Goal: Information Seeking & Learning: Compare options

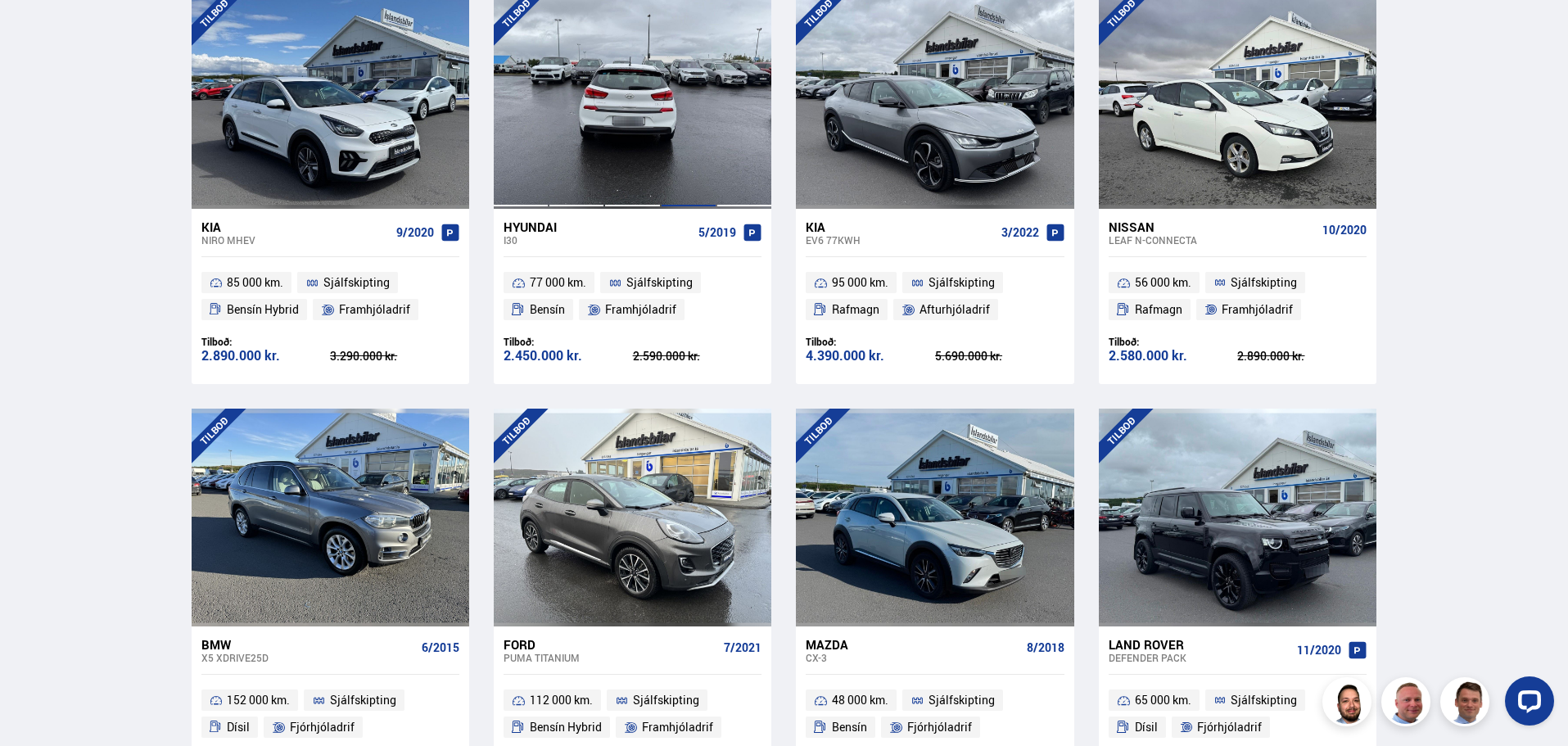
click at [667, 99] on div at bounding box center [689, 100] width 56 height 218
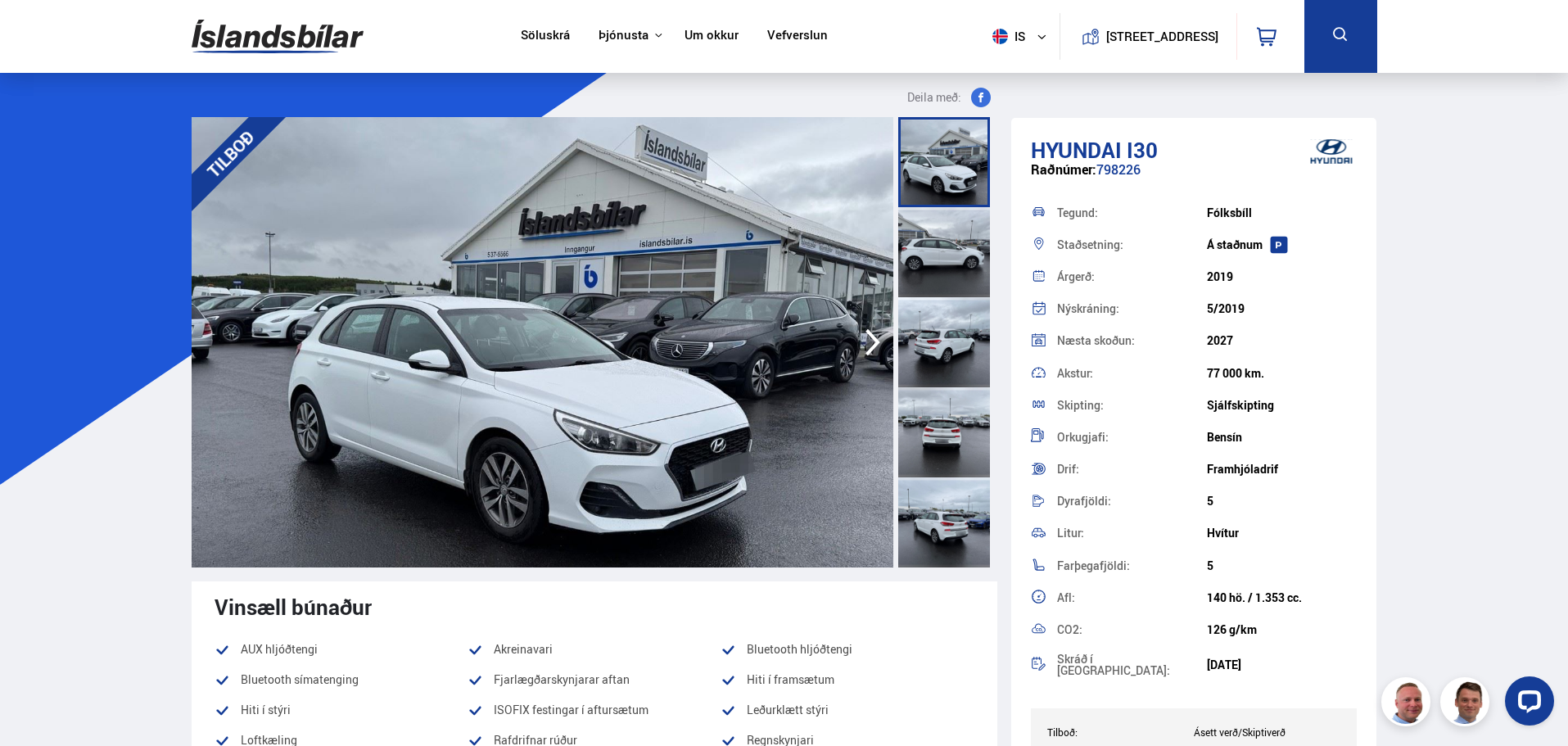
click at [877, 331] on icon "button" at bounding box center [872, 342] width 33 height 39
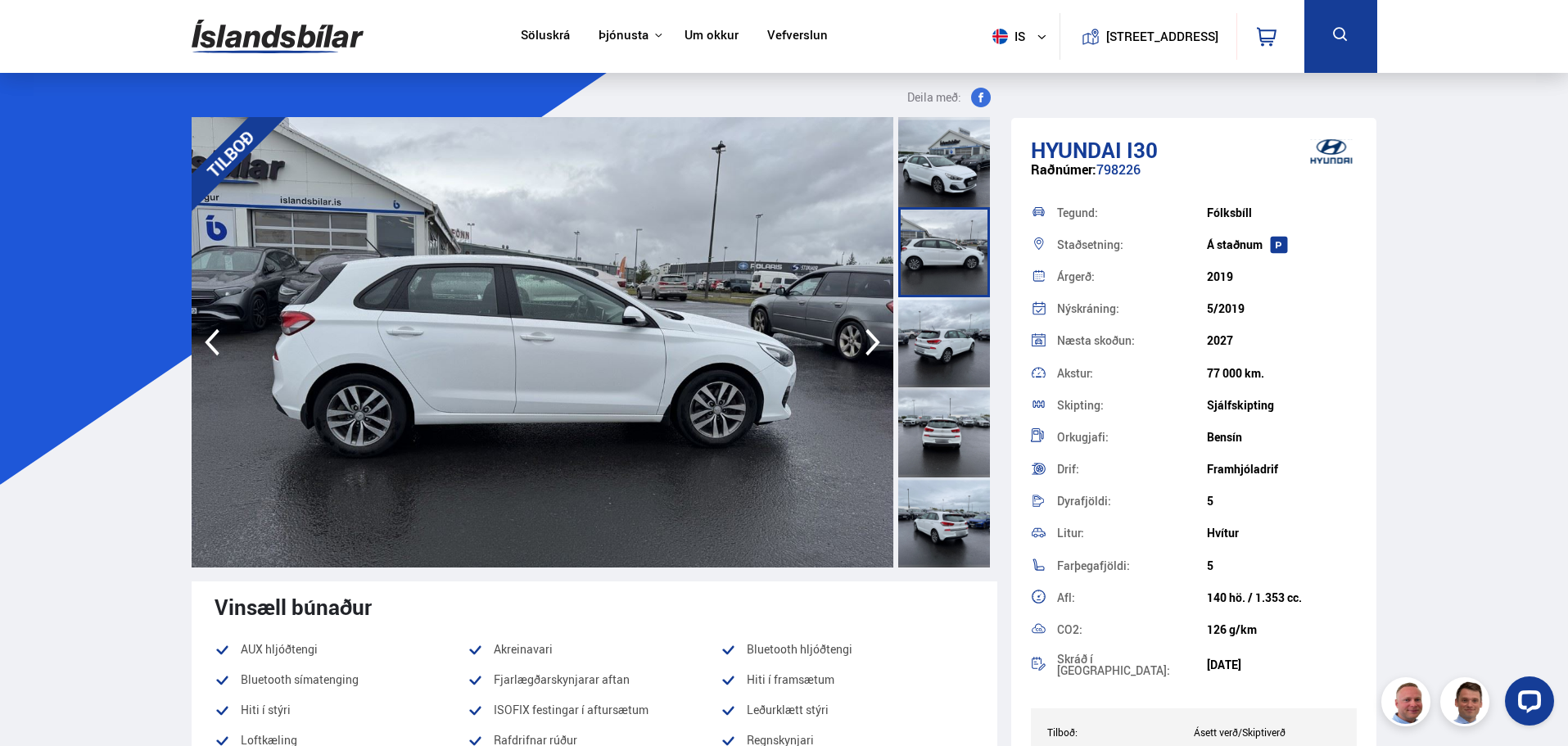
click at [877, 331] on icon "button" at bounding box center [872, 342] width 33 height 39
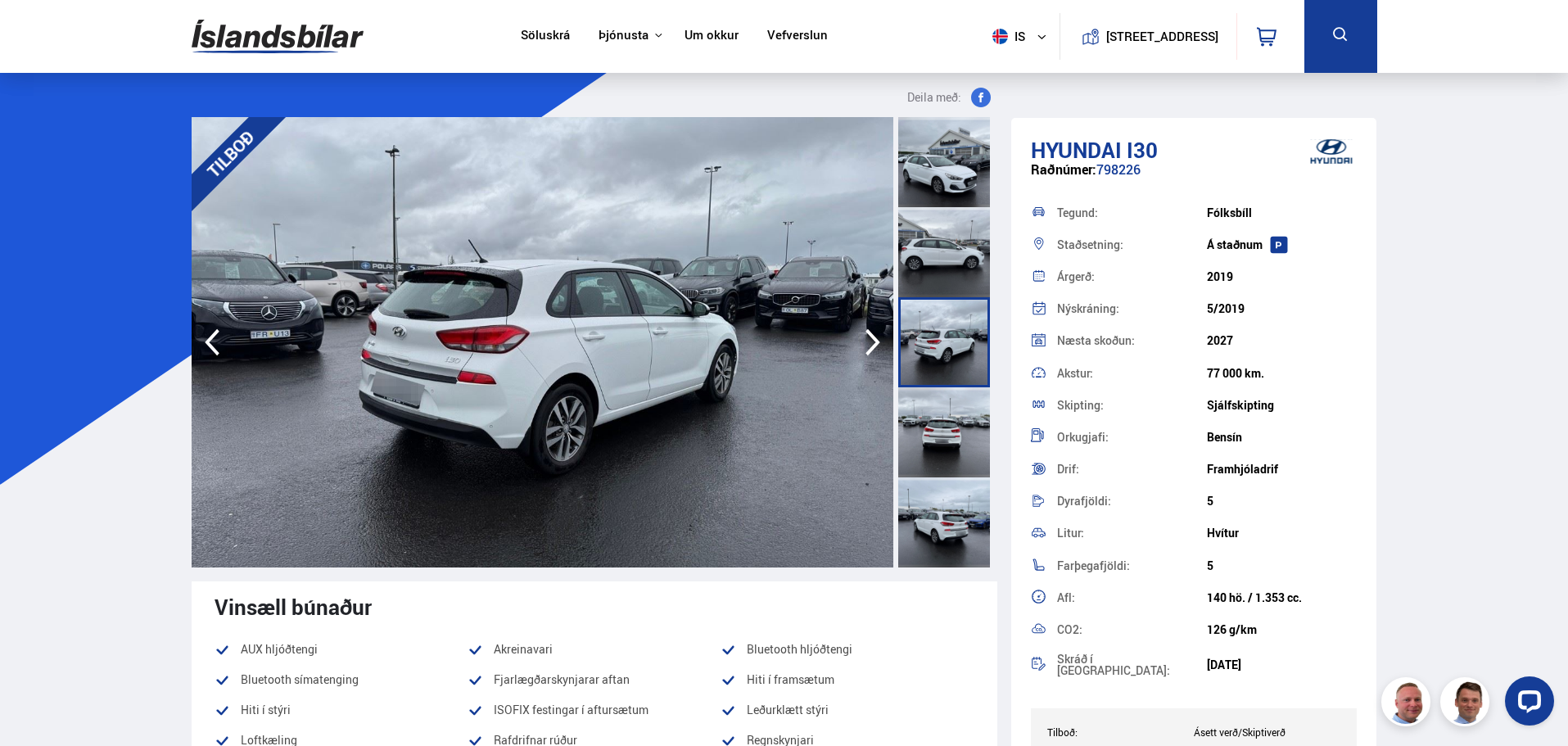
click at [877, 331] on icon "button" at bounding box center [872, 342] width 33 height 39
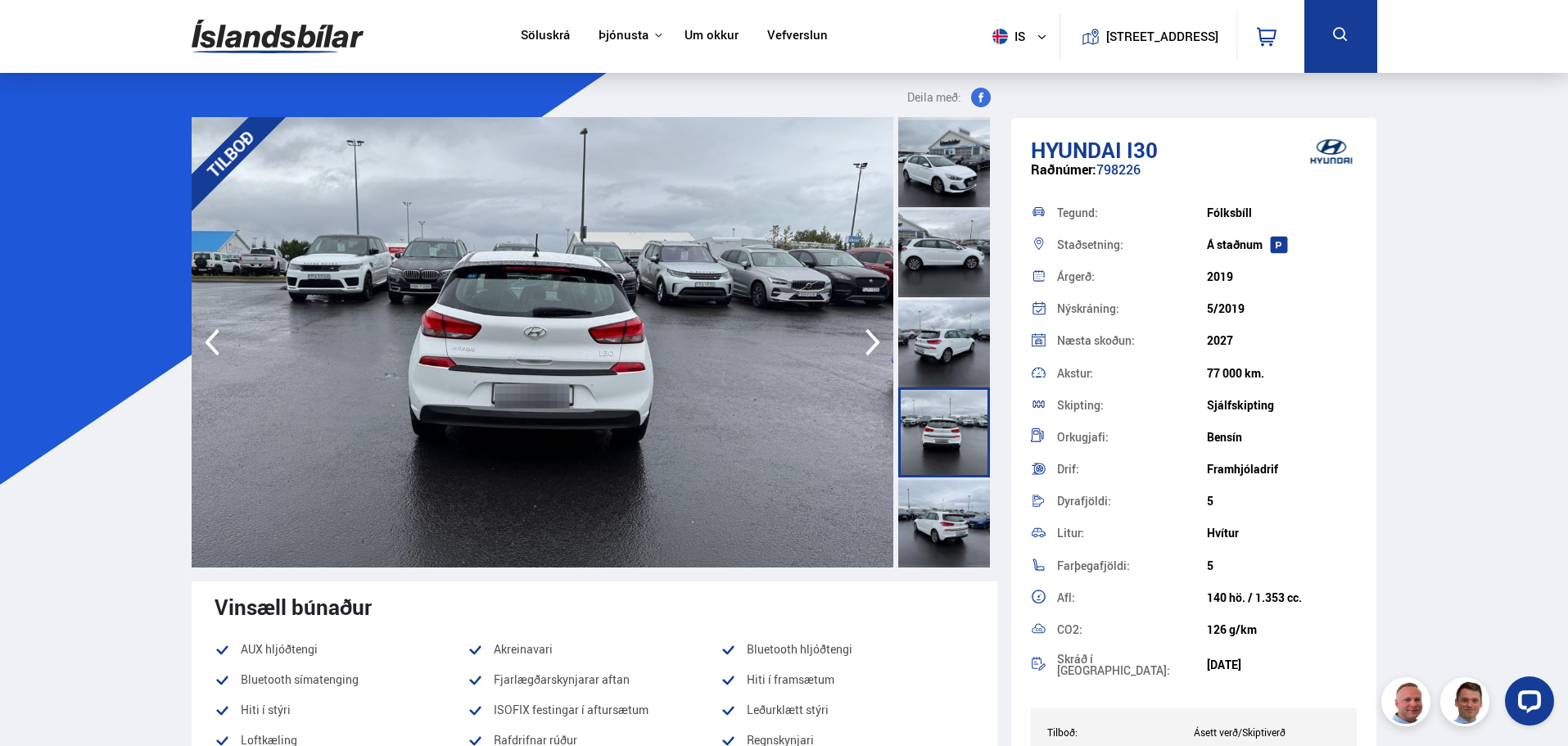
click at [877, 331] on icon "button" at bounding box center [872, 342] width 33 height 39
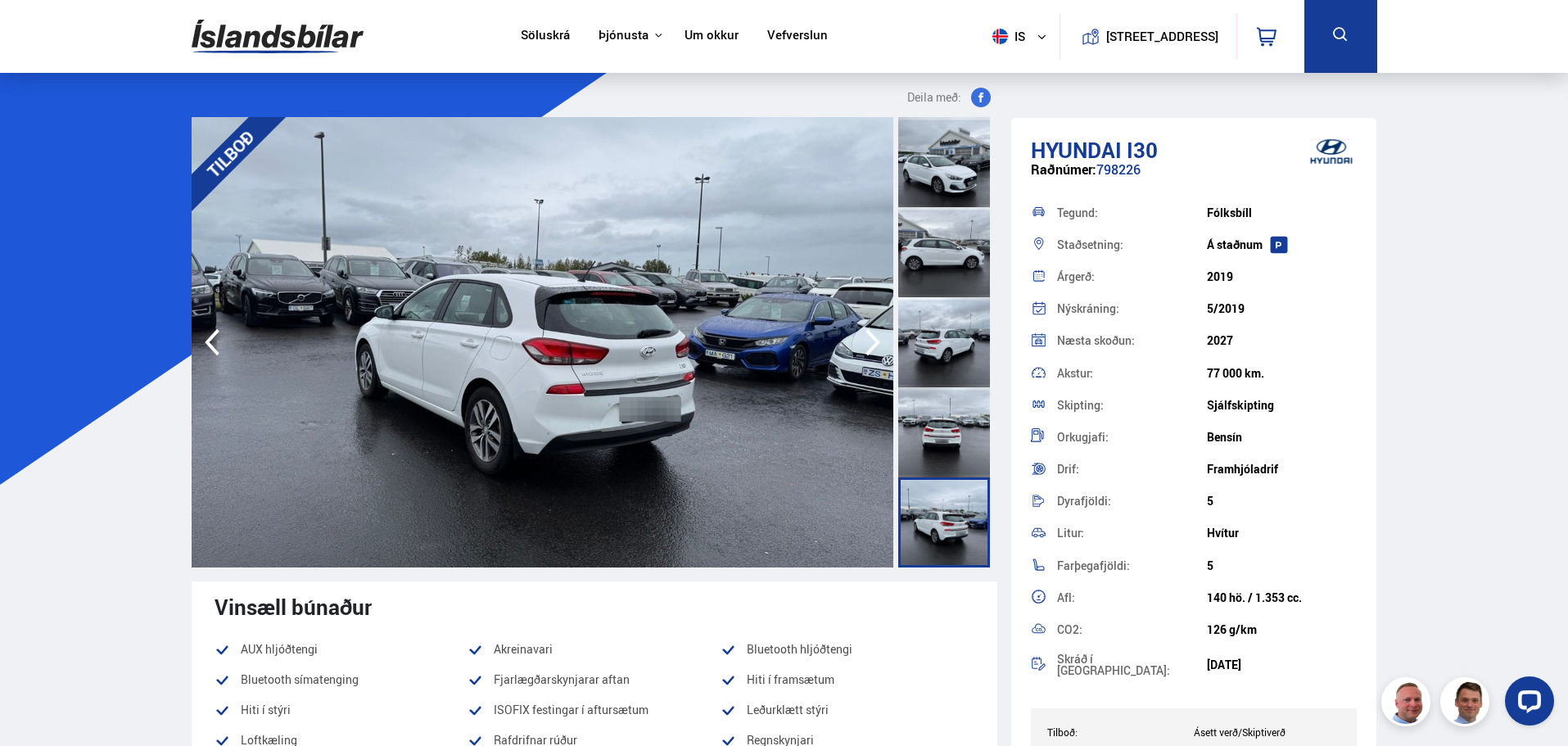
click at [877, 331] on icon "button" at bounding box center [872, 342] width 33 height 39
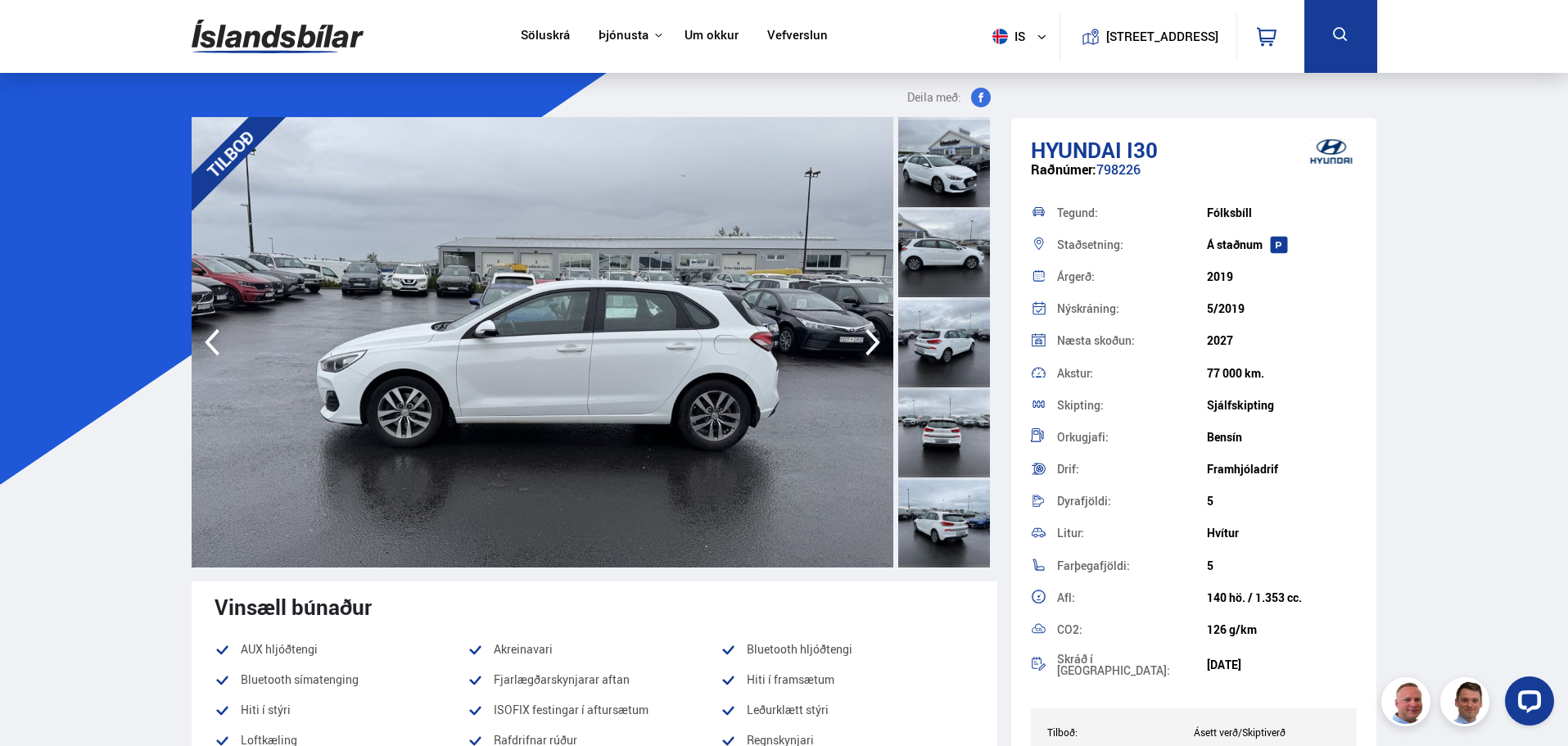
click at [877, 331] on icon "button" at bounding box center [872, 342] width 33 height 39
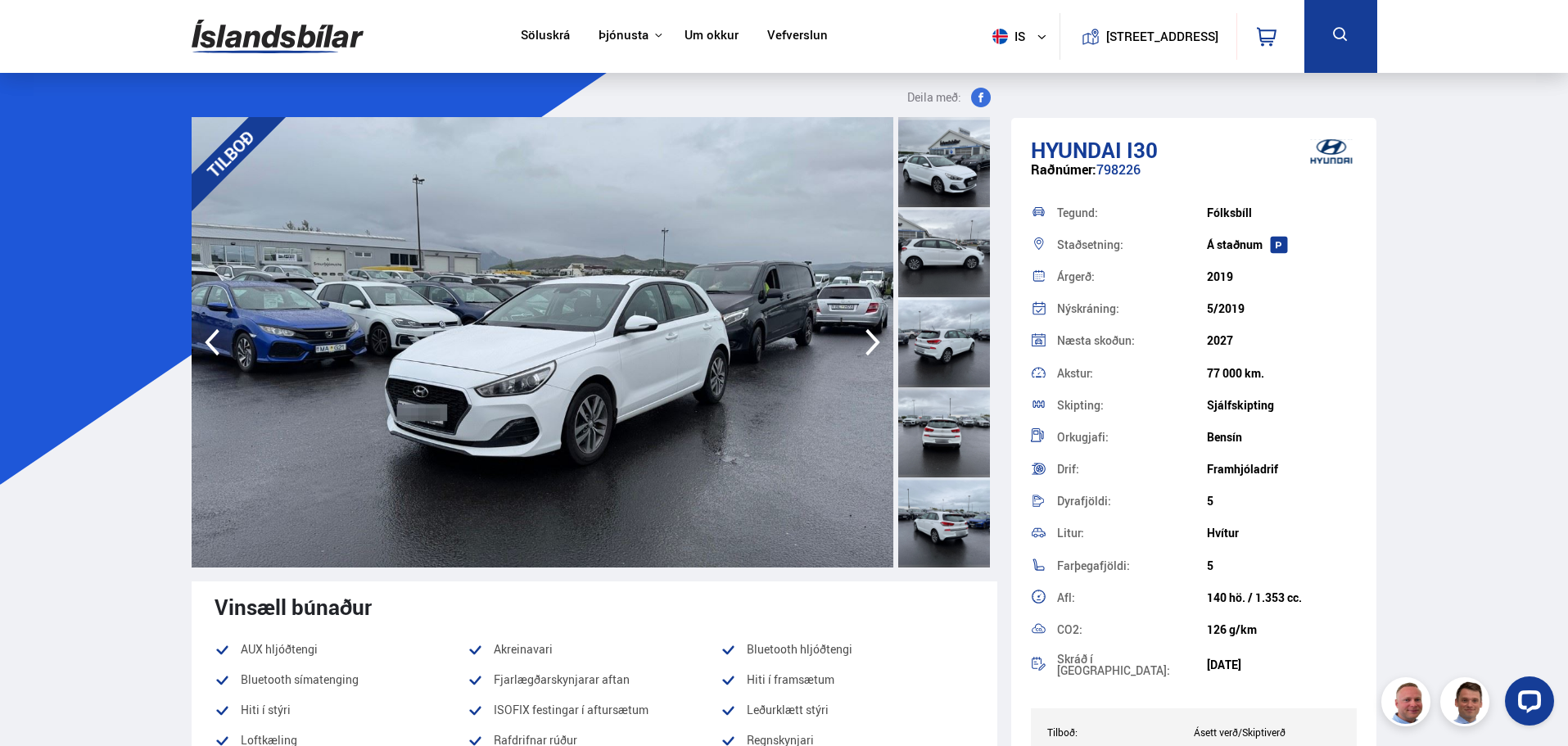
click at [873, 339] on icon "button" at bounding box center [872, 343] width 14 height 27
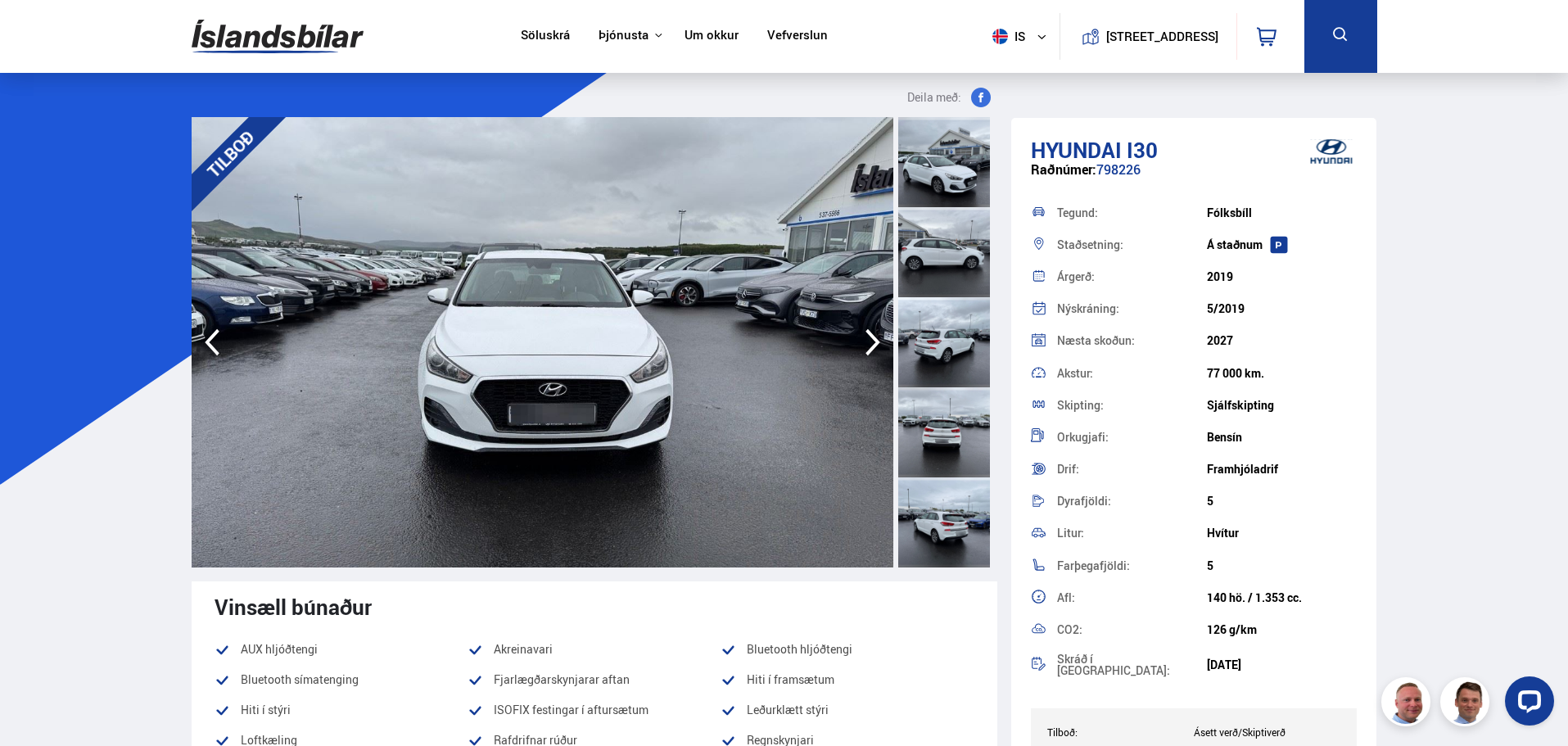
click at [873, 339] on icon "button" at bounding box center [872, 343] width 14 height 27
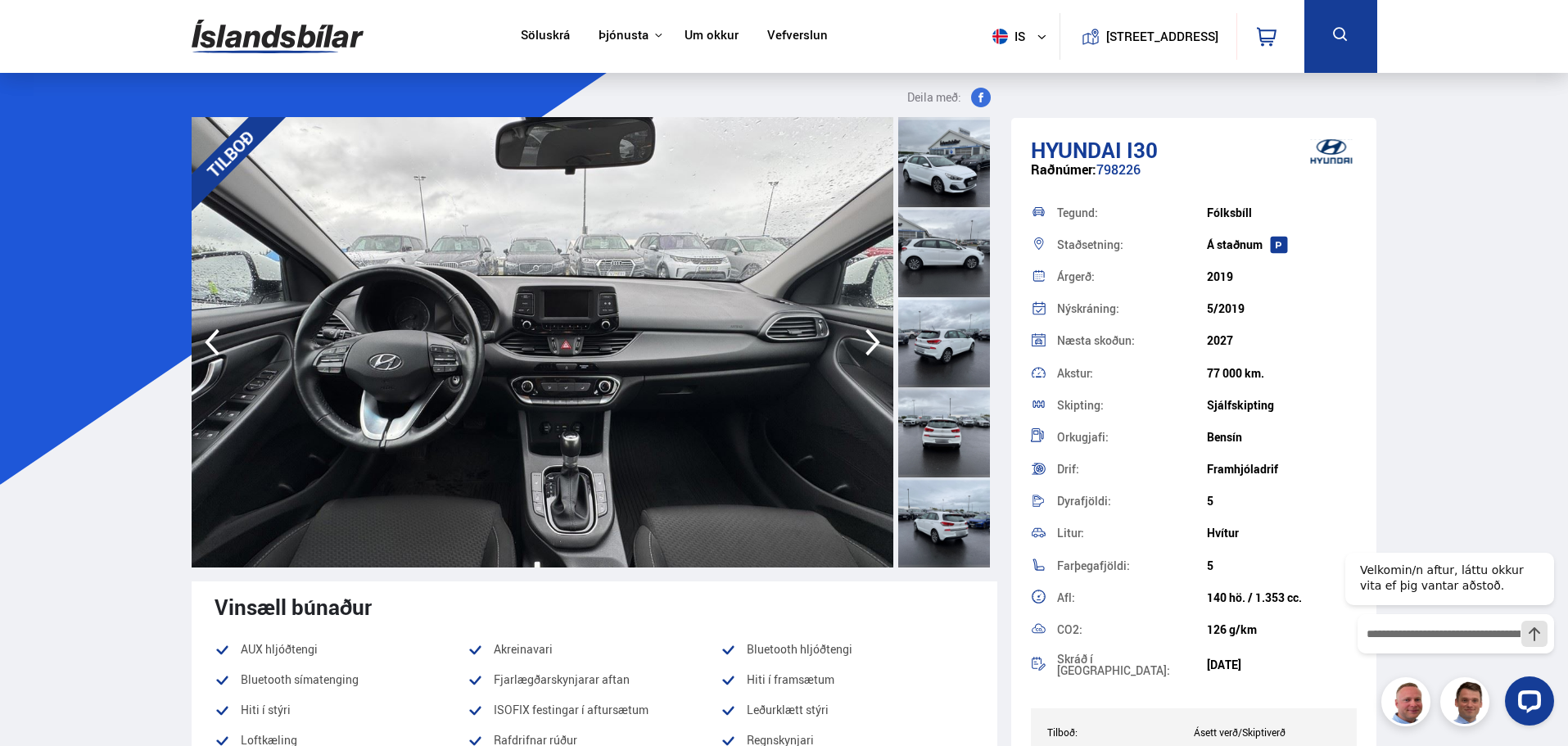
click at [873, 339] on icon "button" at bounding box center [872, 343] width 14 height 27
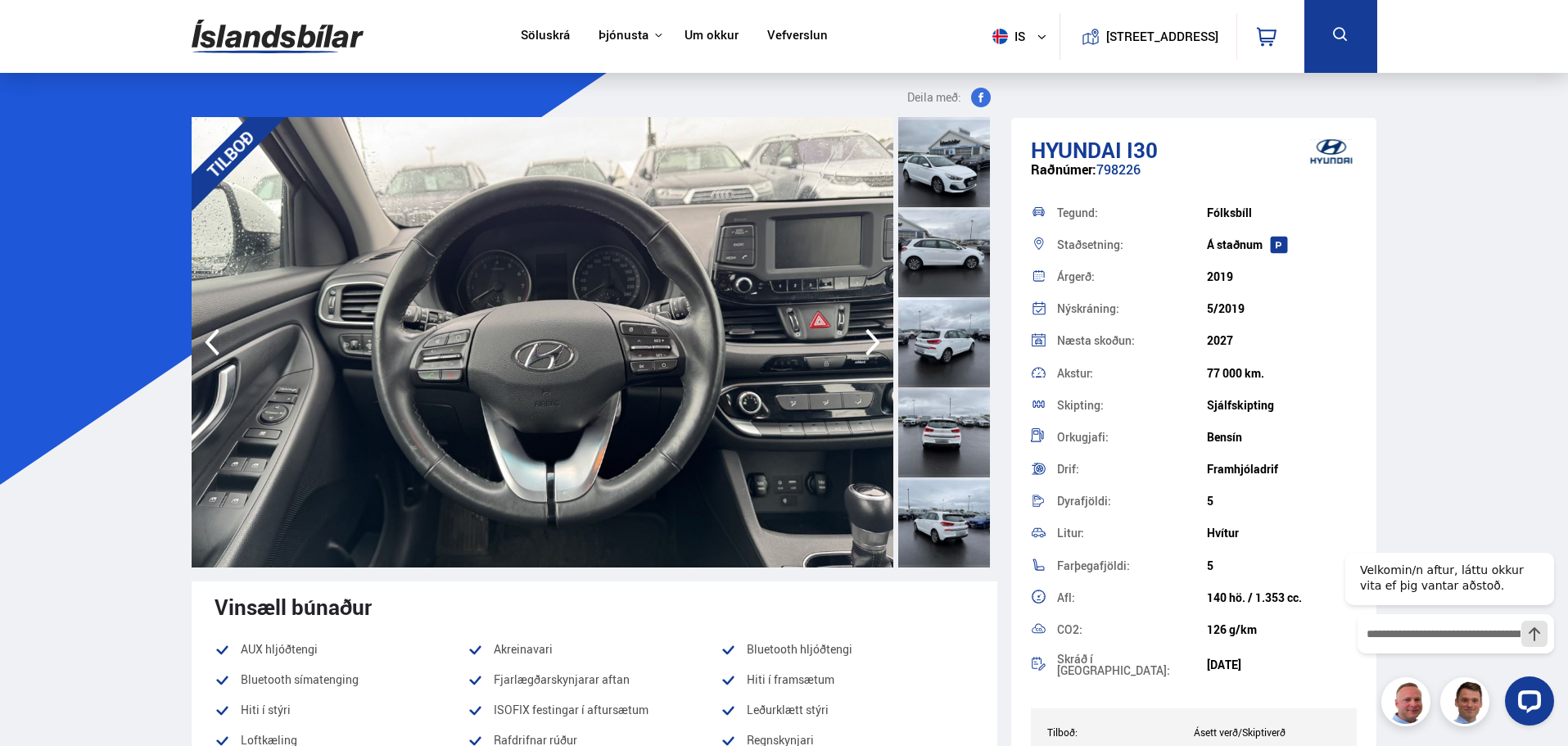
click at [873, 339] on icon "button" at bounding box center [872, 343] width 14 height 27
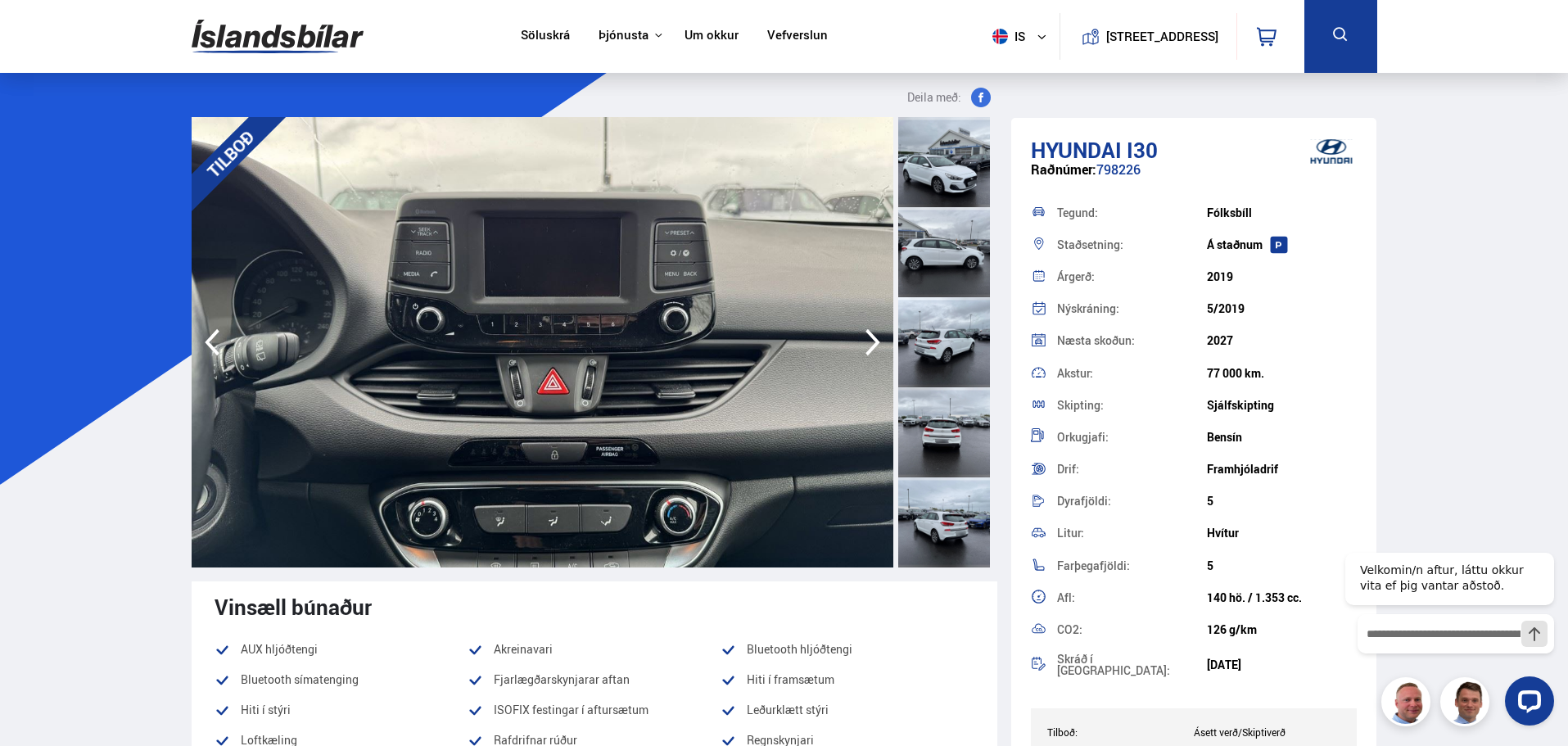
click at [873, 339] on icon "button" at bounding box center [872, 343] width 14 height 27
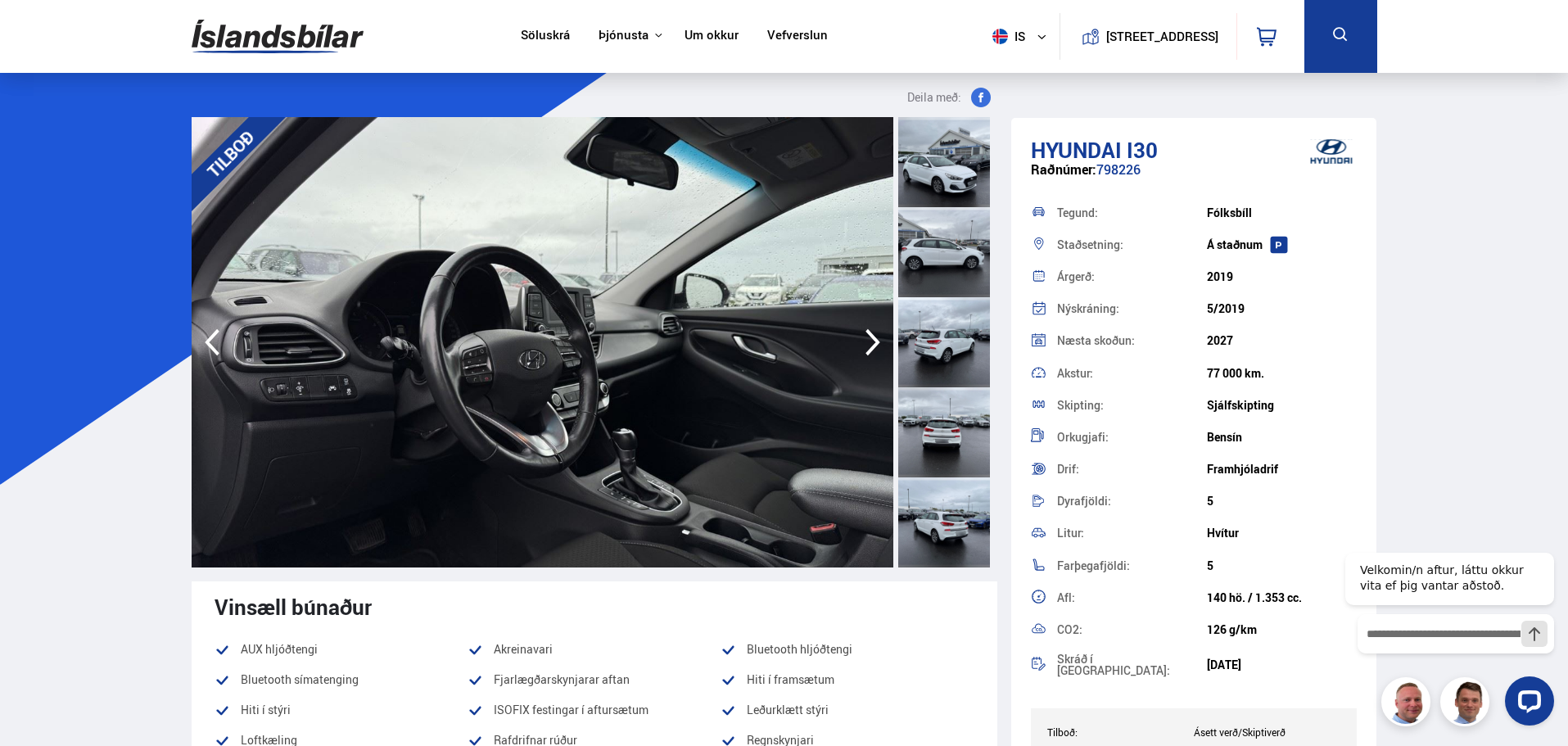
click at [873, 339] on icon "button" at bounding box center [872, 343] width 14 height 27
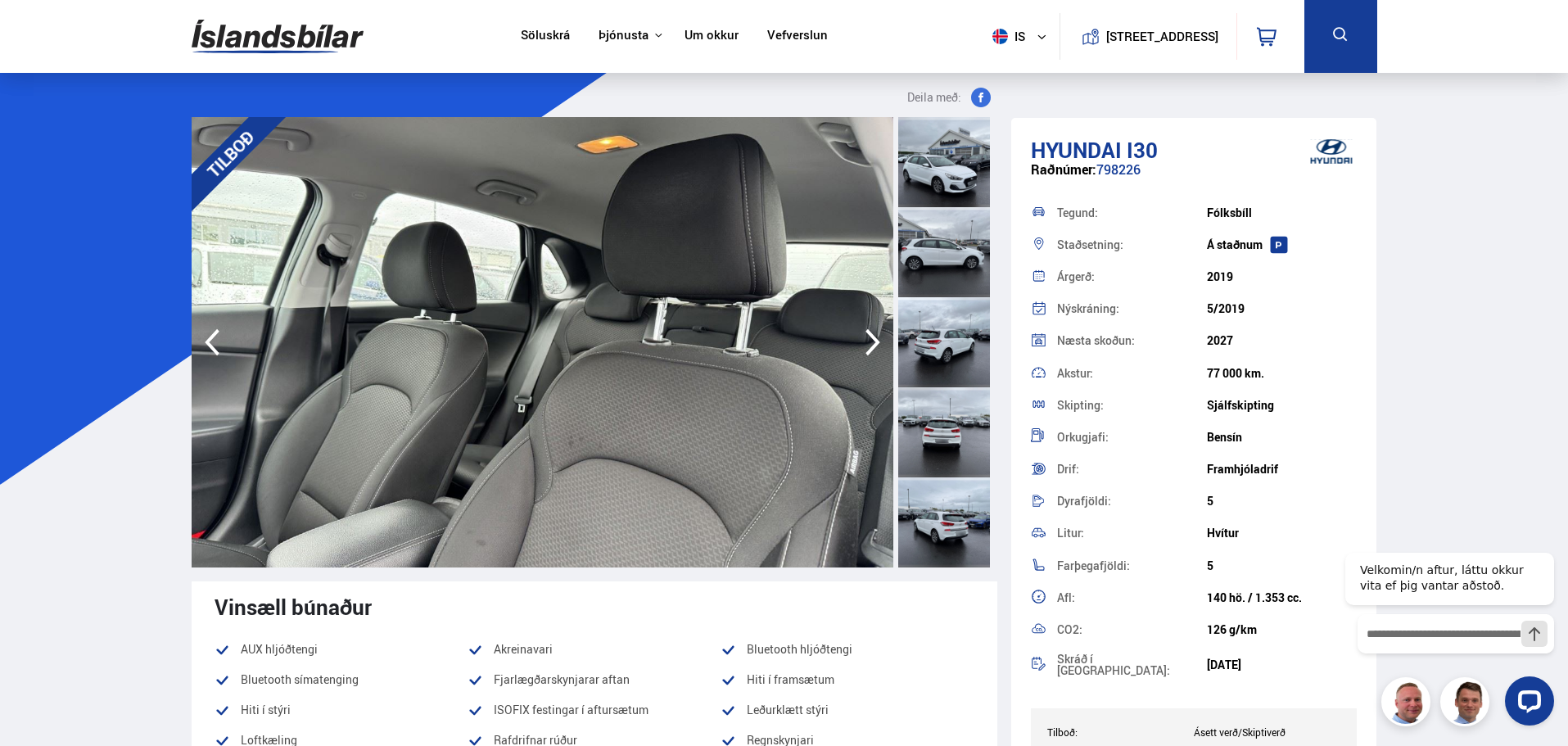
click at [873, 339] on icon "button" at bounding box center [872, 343] width 14 height 27
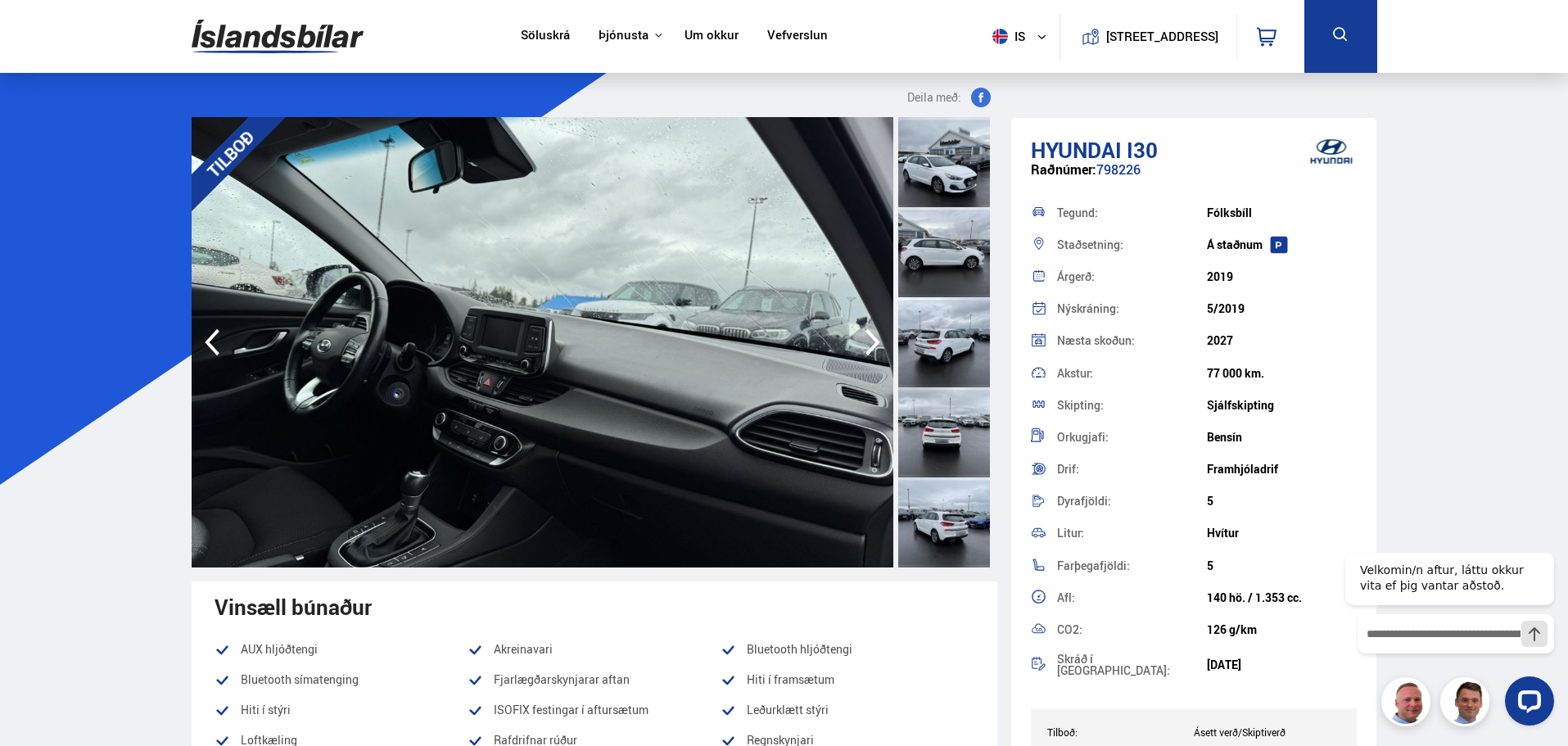
click at [879, 340] on icon "button" at bounding box center [872, 342] width 33 height 39
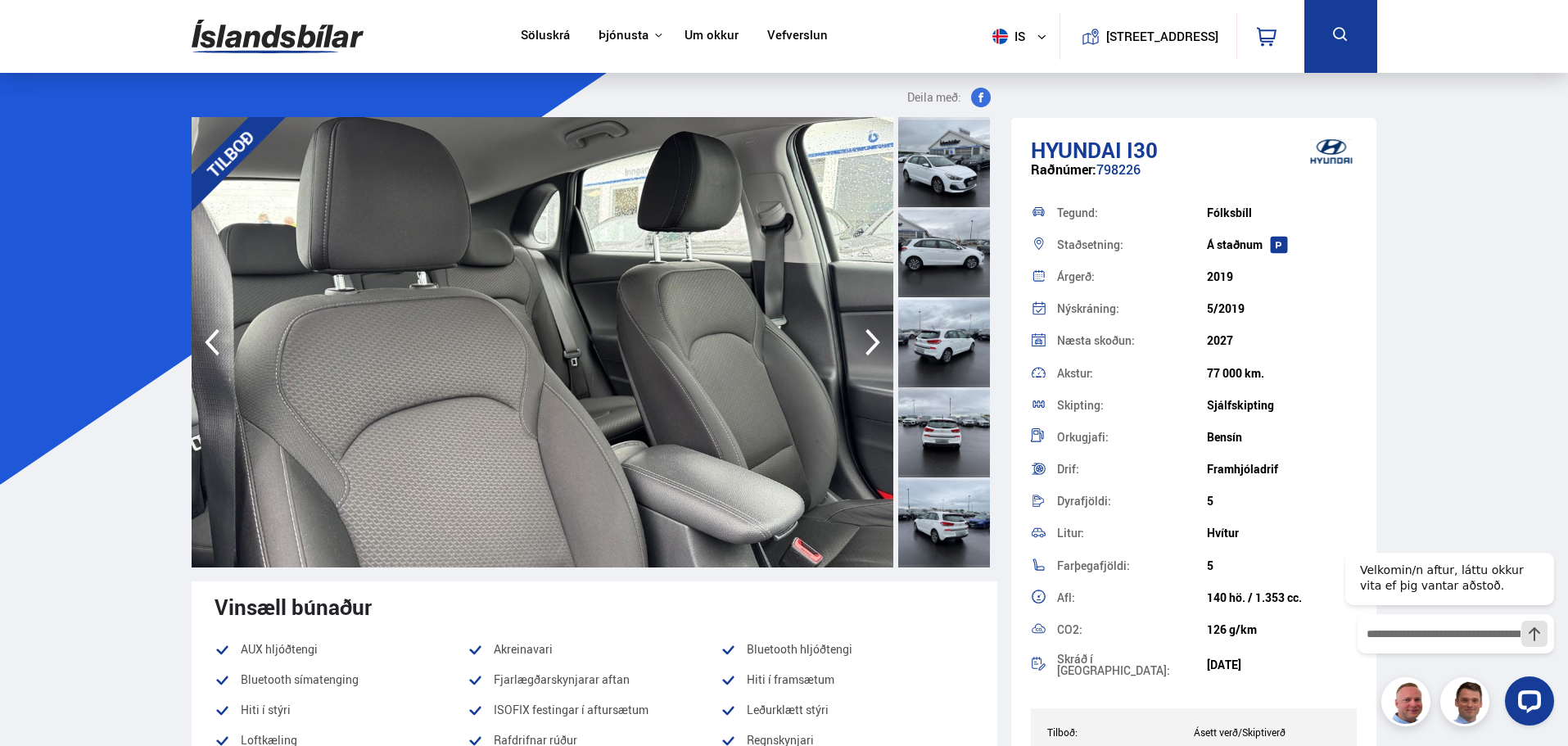
click at [879, 340] on icon "button" at bounding box center [872, 342] width 33 height 39
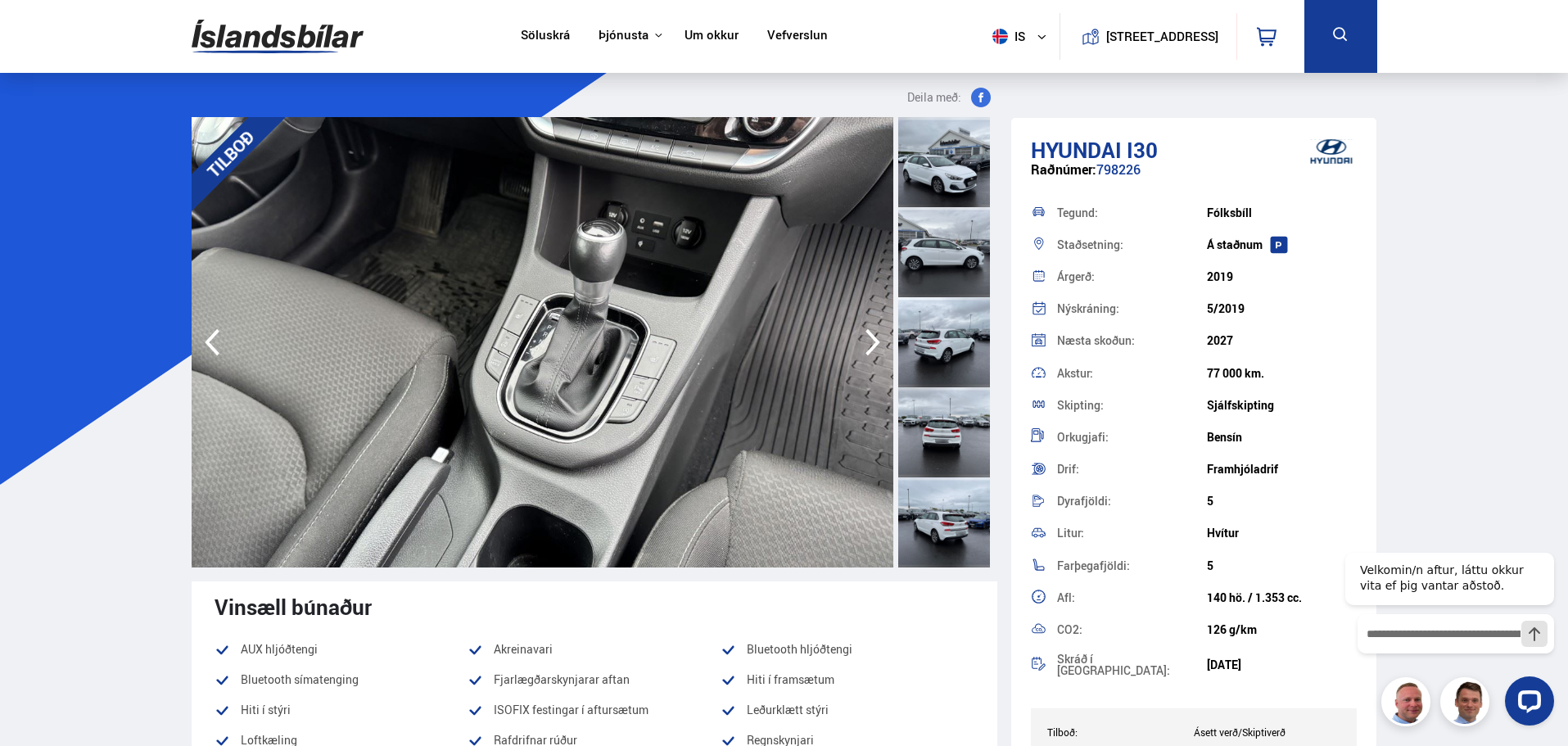
click at [876, 339] on icon "button" at bounding box center [872, 342] width 33 height 39
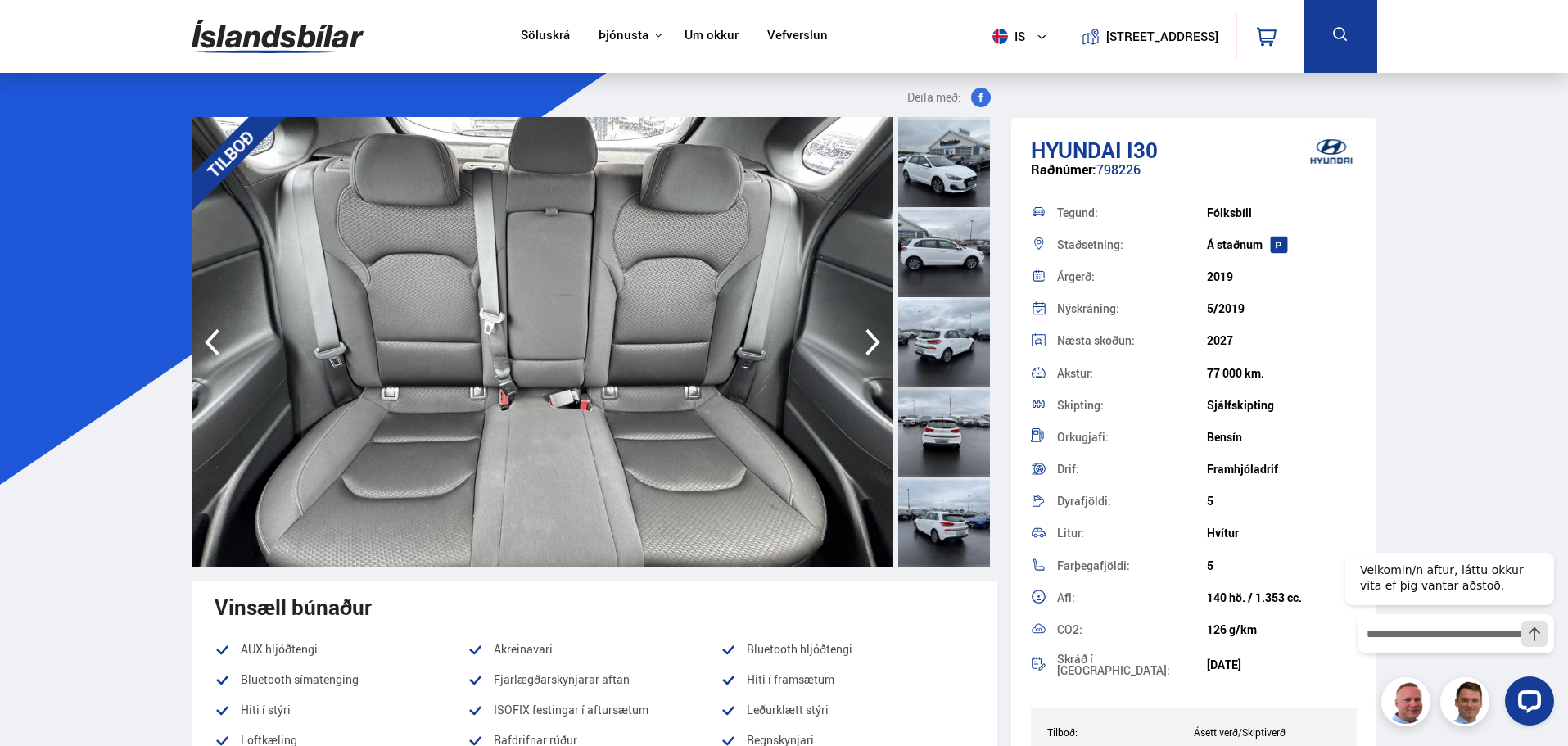
click at [876, 339] on icon "button" at bounding box center [872, 342] width 33 height 39
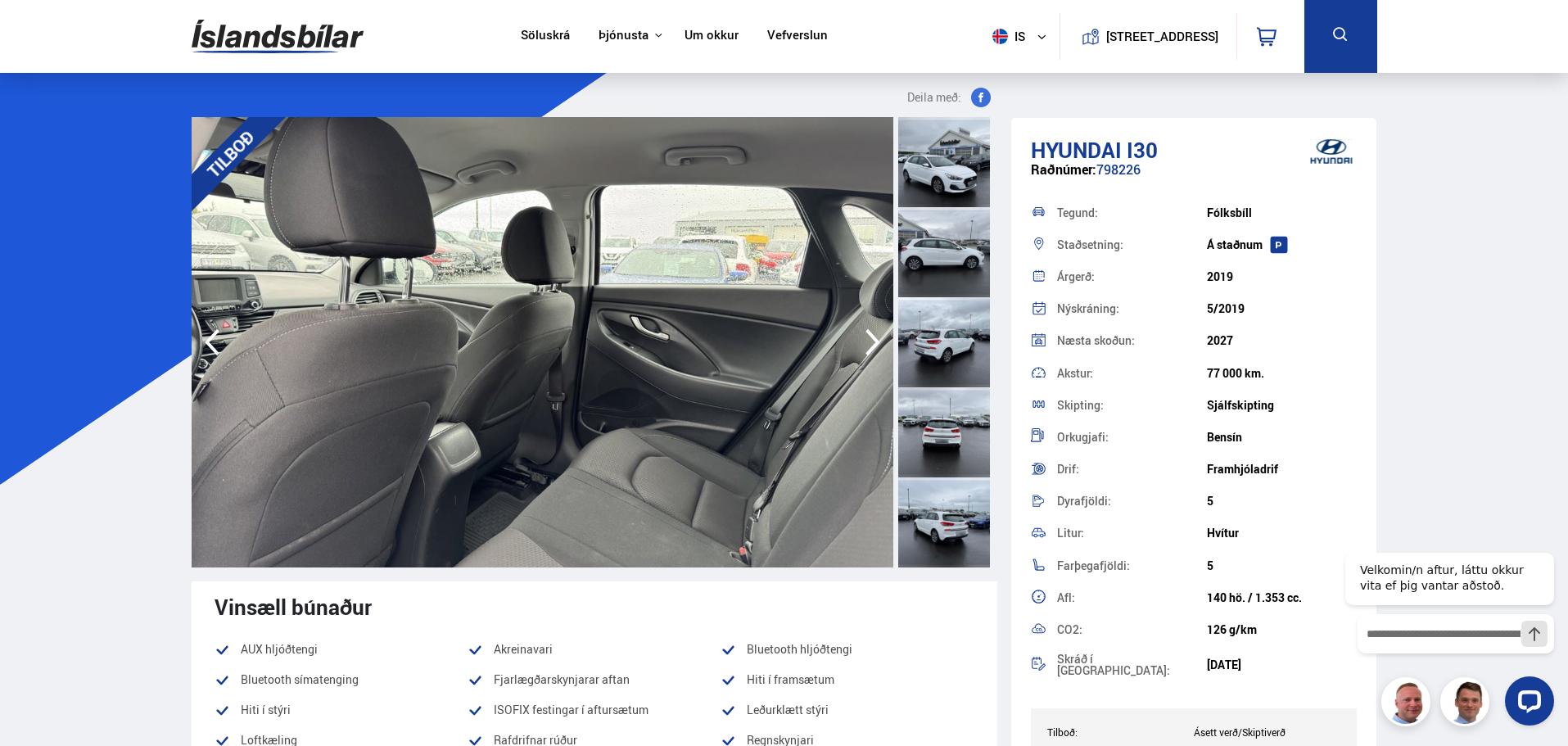
click at [876, 339] on icon "button" at bounding box center [872, 342] width 33 height 39
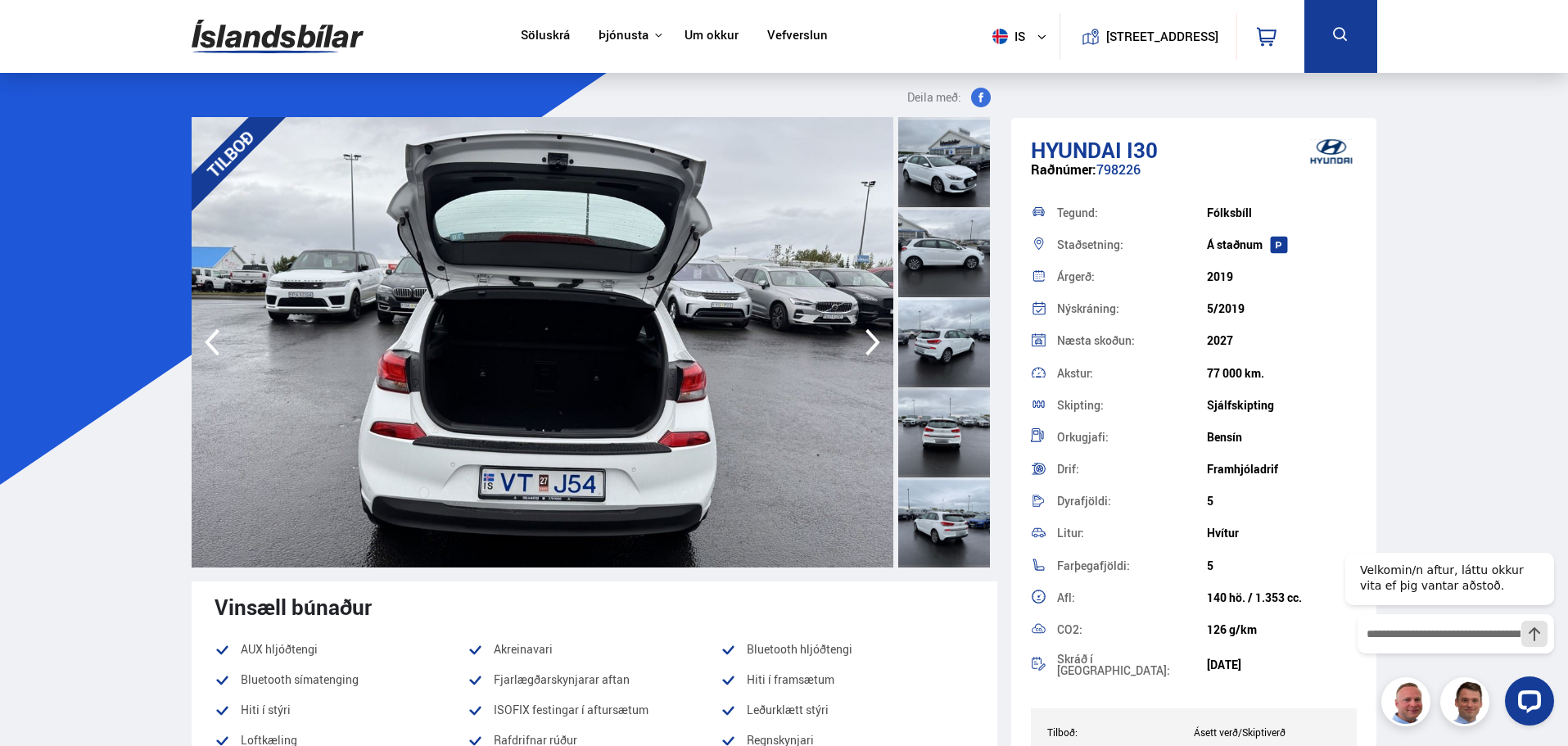
click at [879, 335] on icon "button" at bounding box center [872, 342] width 33 height 39
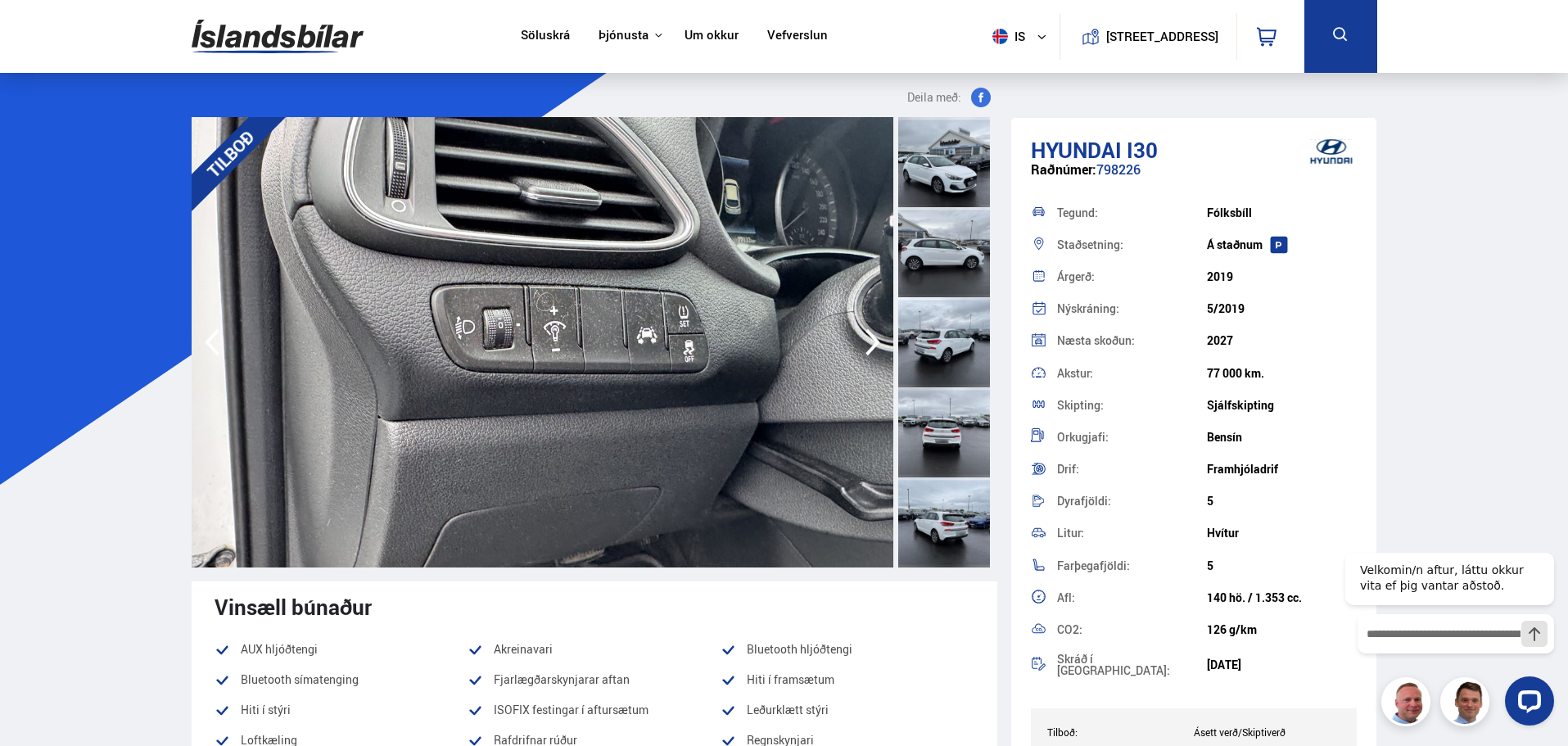
click at [874, 340] on icon "button" at bounding box center [872, 343] width 14 height 27
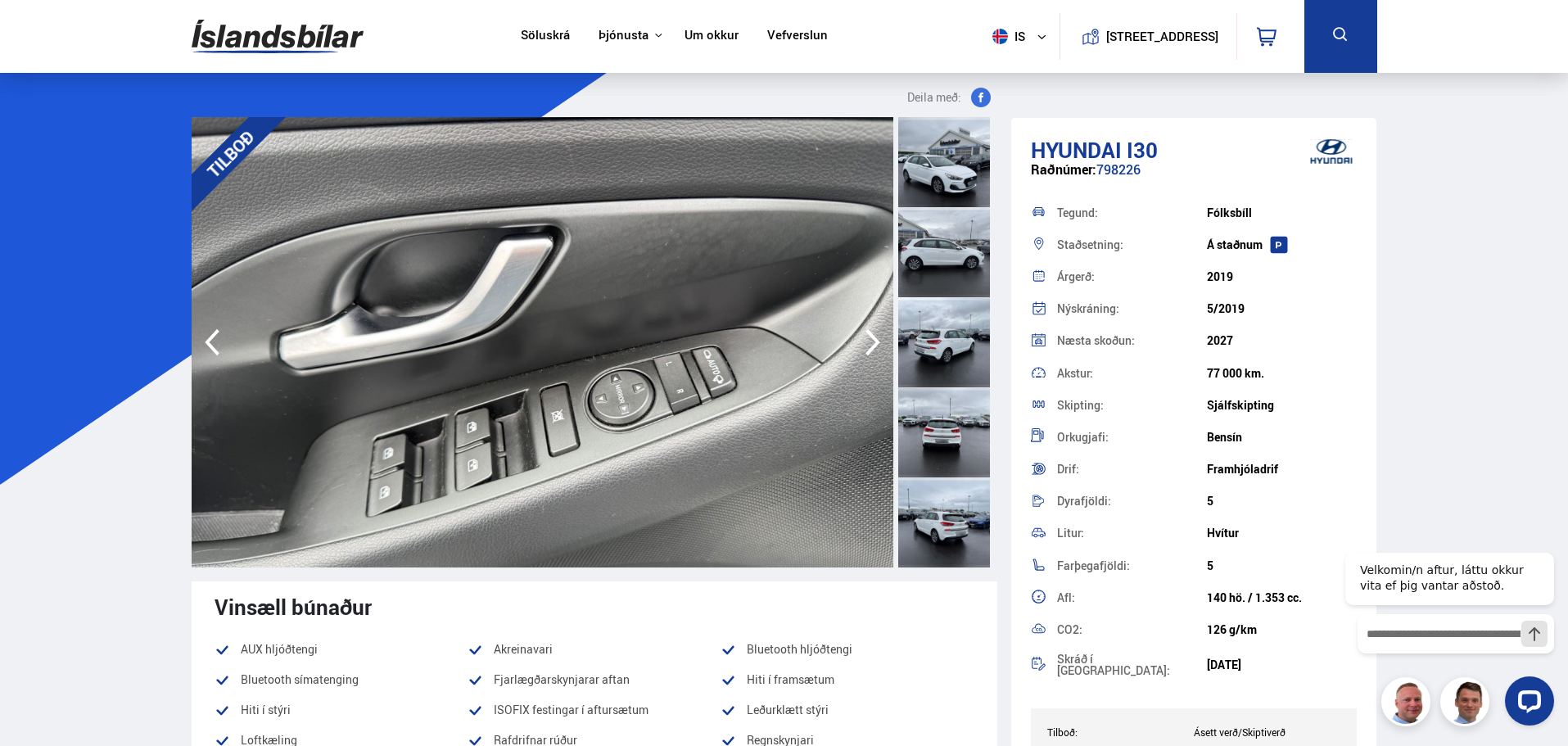
click at [874, 340] on icon "button" at bounding box center [872, 343] width 14 height 27
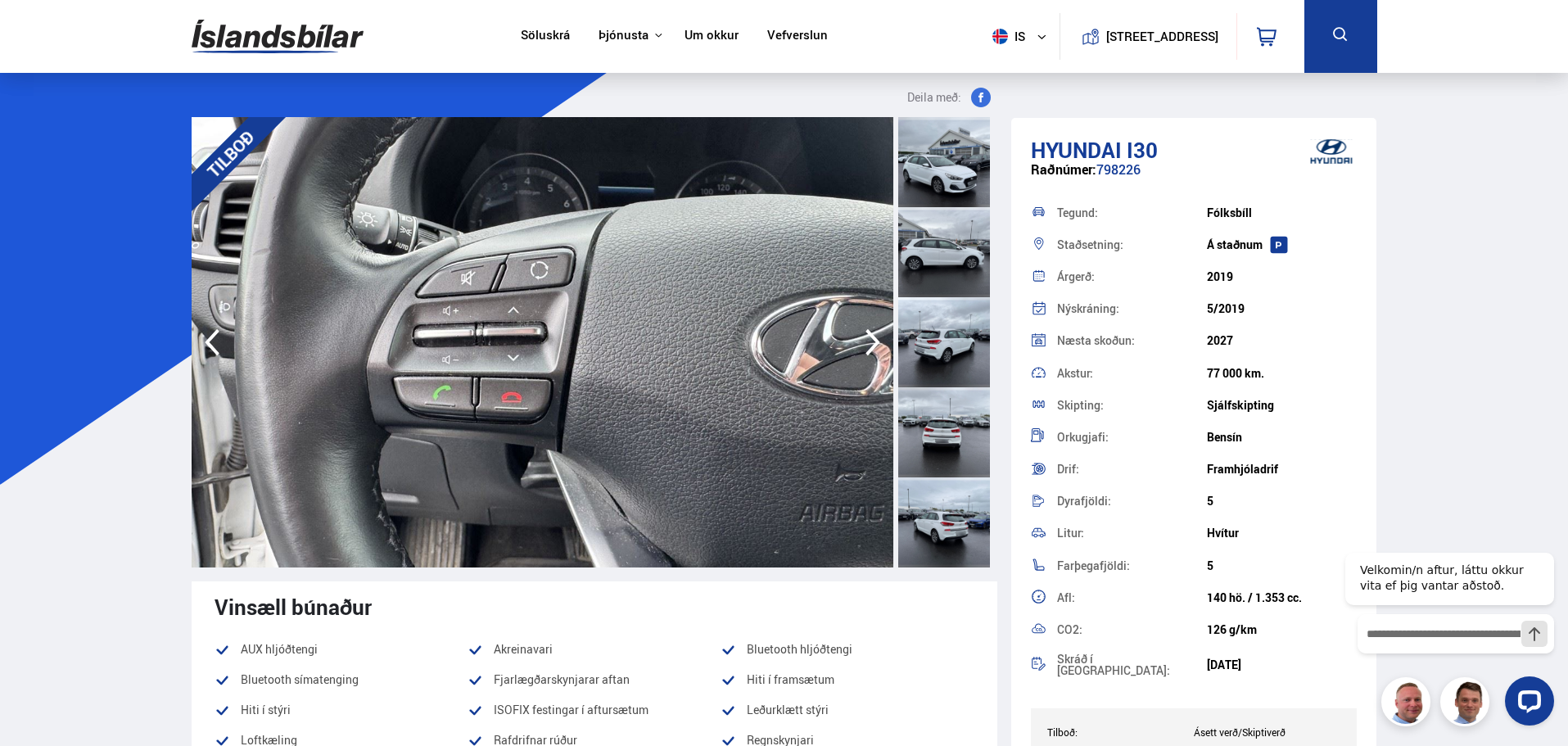
click at [874, 340] on icon "button" at bounding box center [872, 343] width 14 height 27
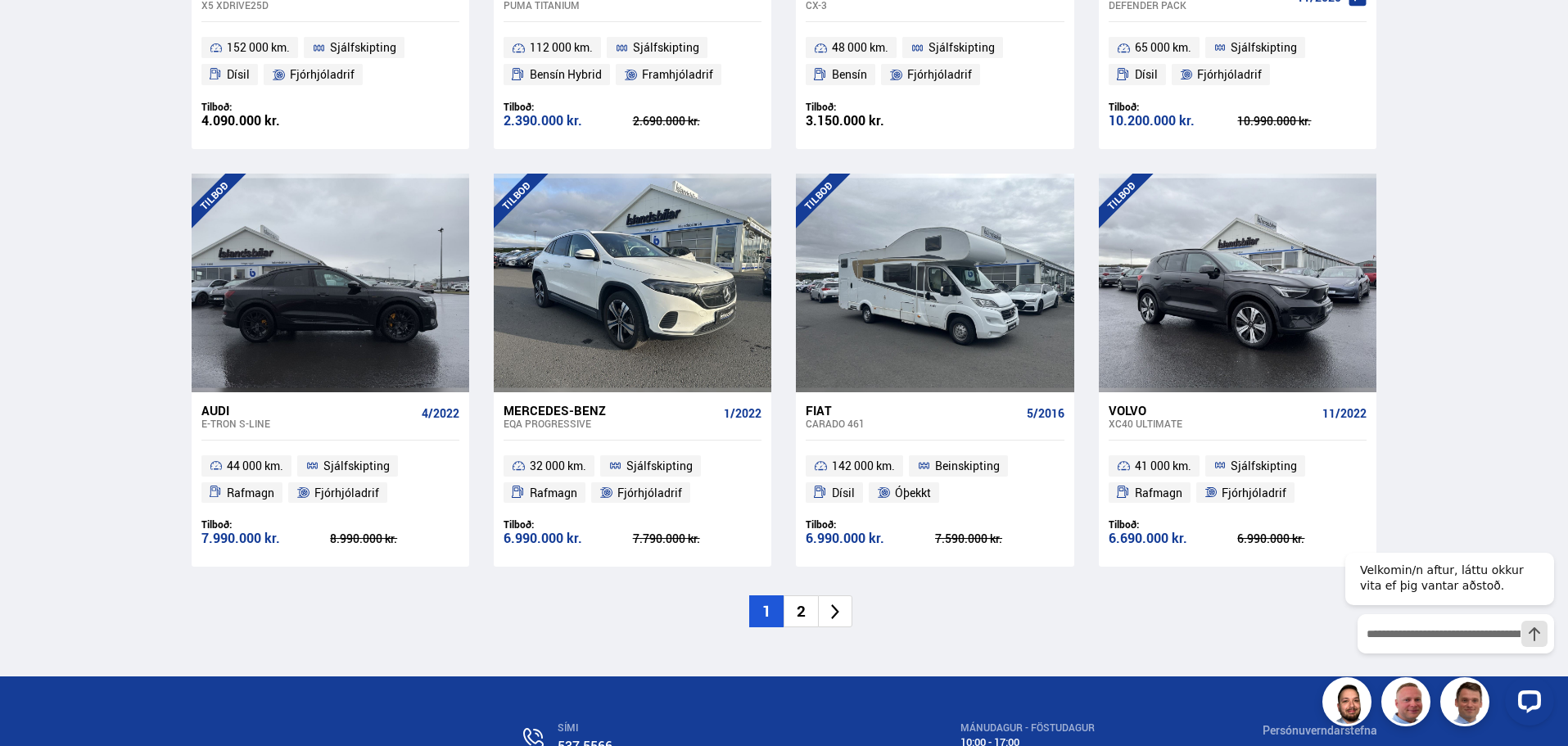
scroll to position [2317, 0]
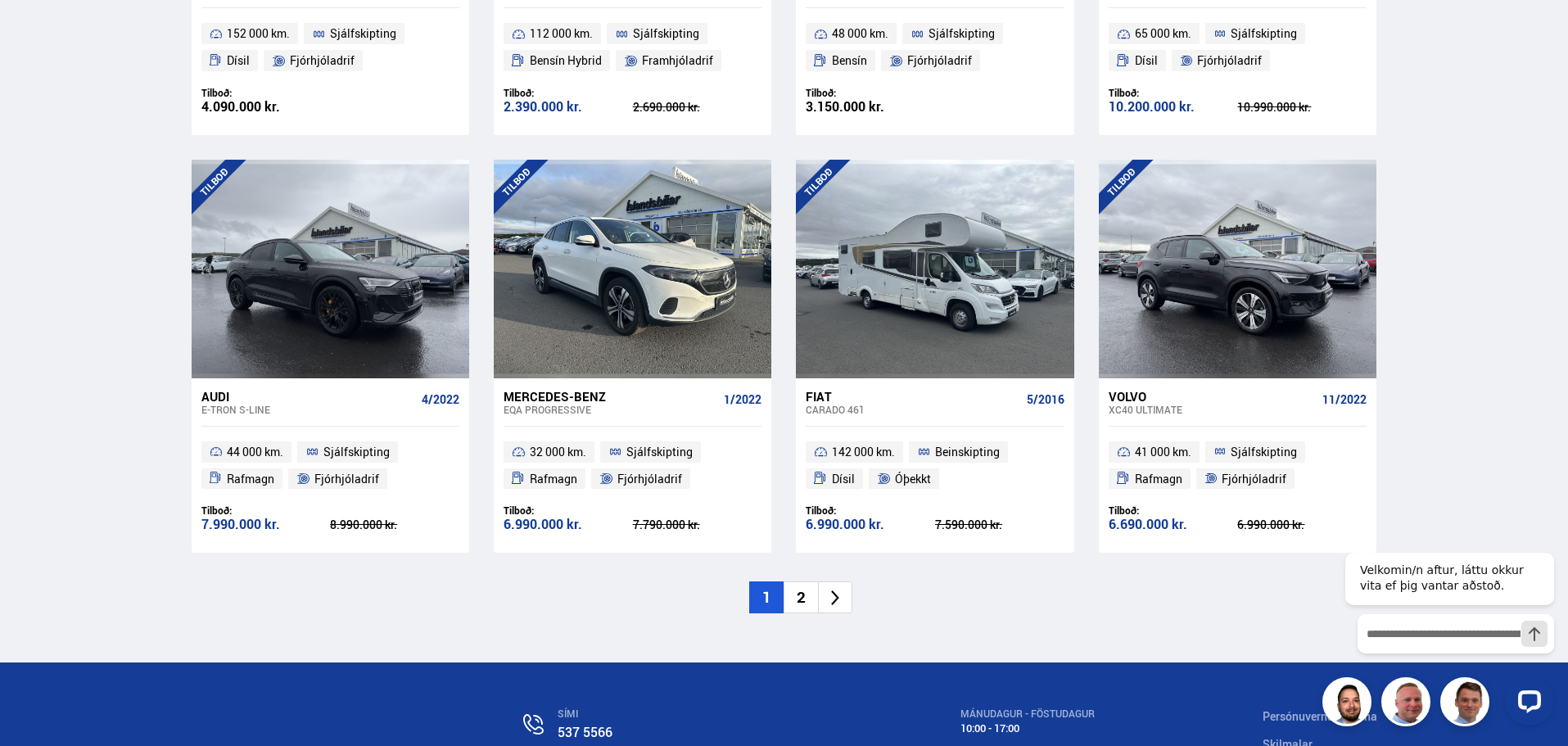
click at [794, 598] on li "2" at bounding box center [801, 597] width 34 height 32
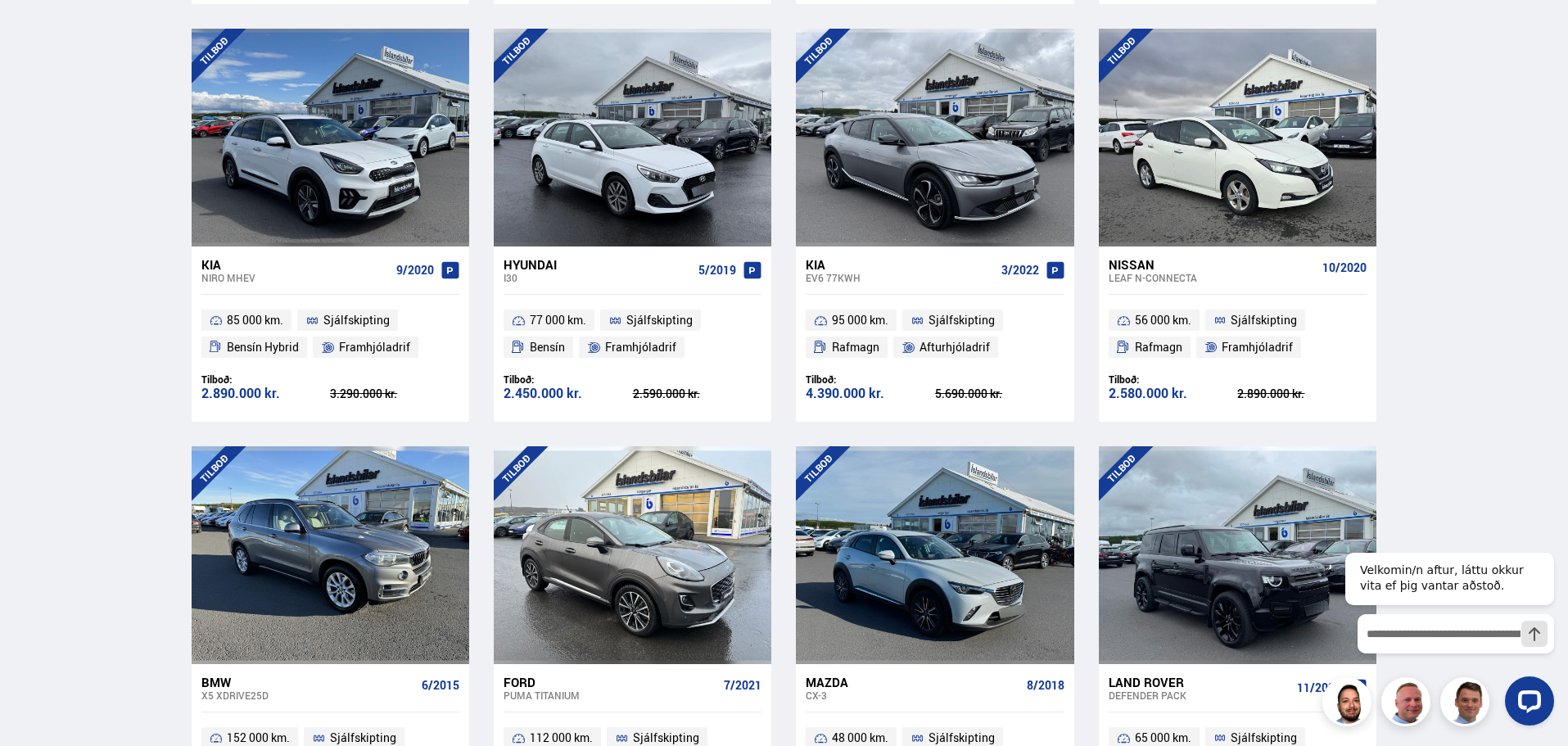
scroll to position [569, 0]
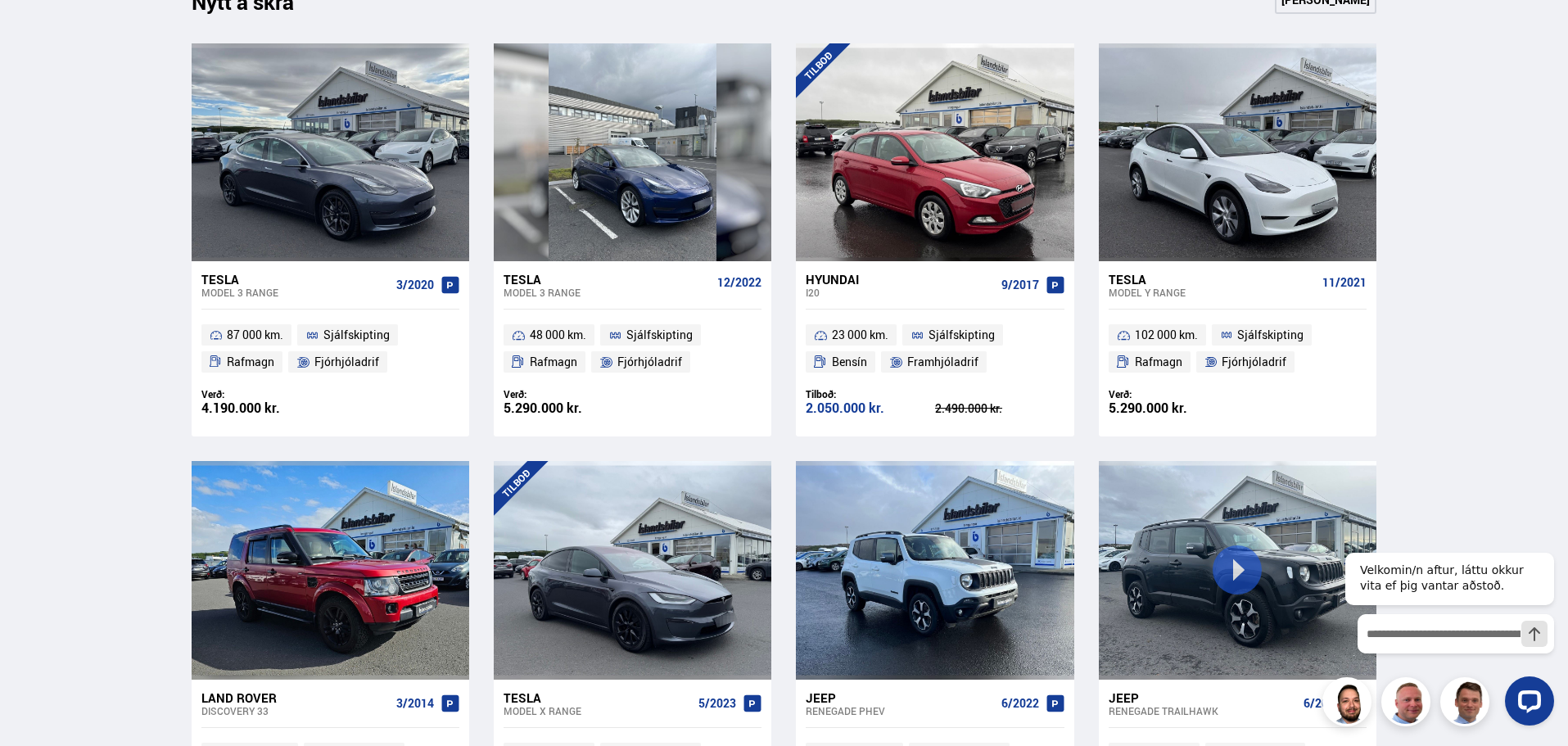
scroll to position [562, 0]
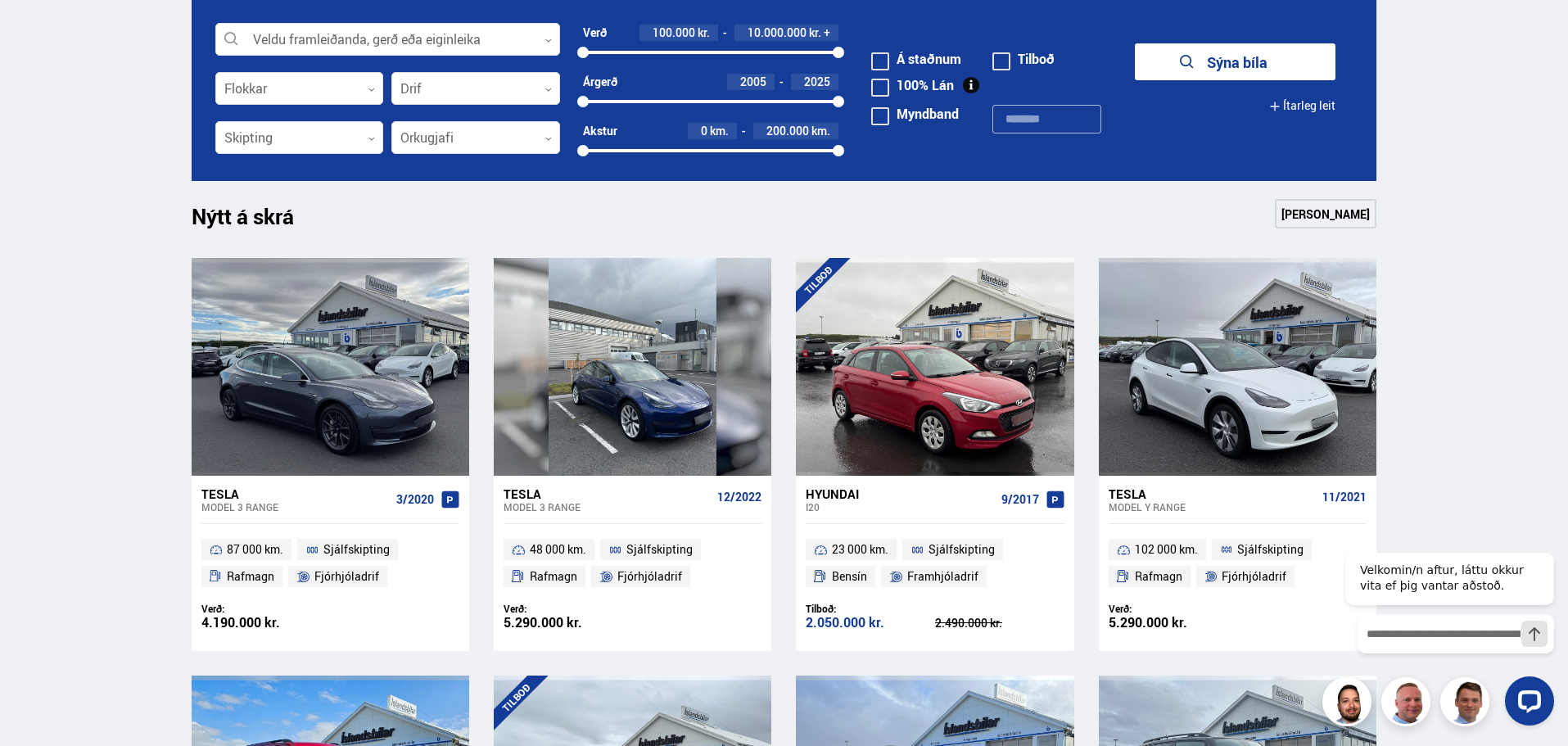
click at [1317, 210] on link "[PERSON_NAME]" at bounding box center [1326, 214] width 101 height 30
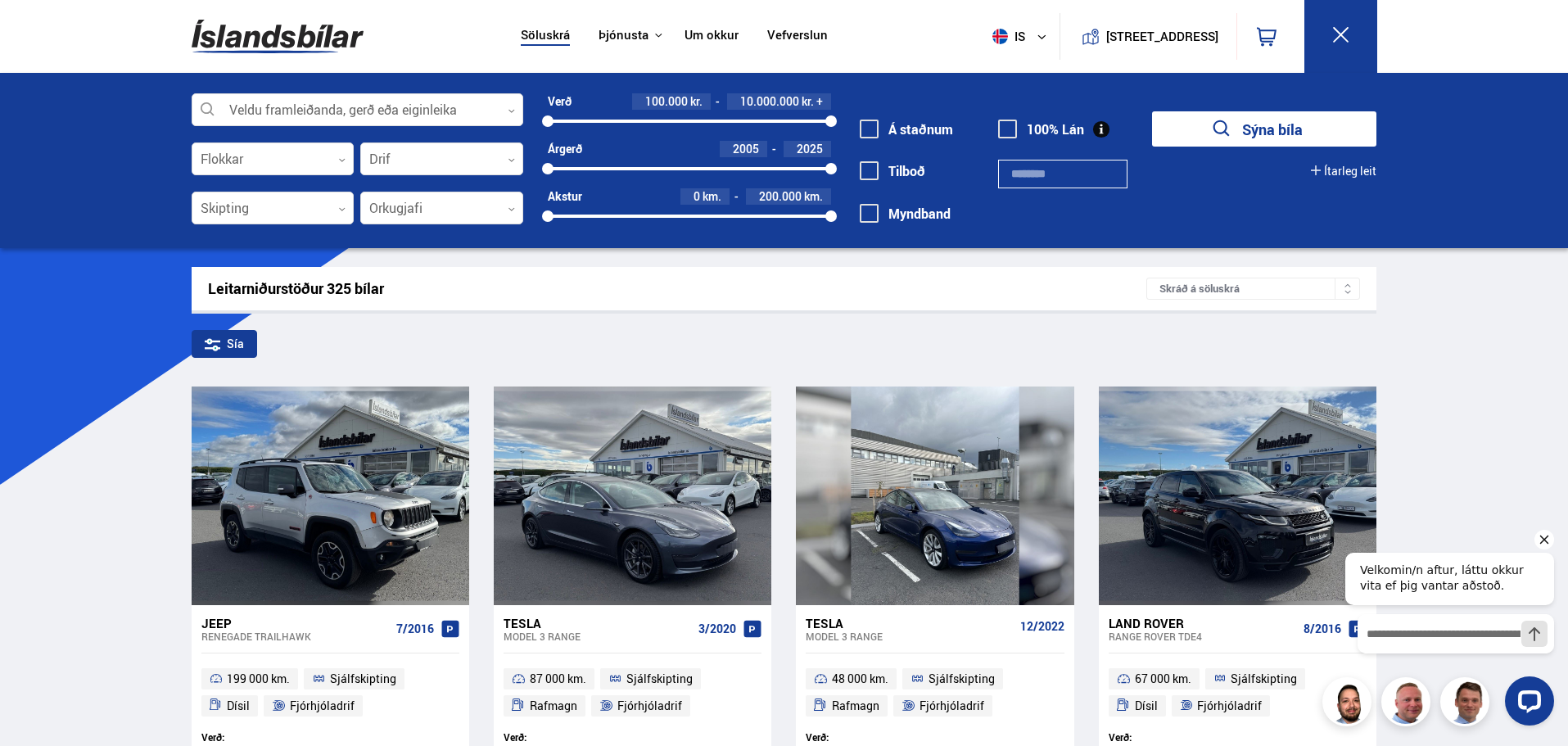
drag, startPoint x: 1540, startPoint y: 540, endPoint x: 2806, endPoint y: 1043, distance: 1362.3
click at [1540, 540] on icon "Hide greeting" at bounding box center [1544, 540] width 20 height 20
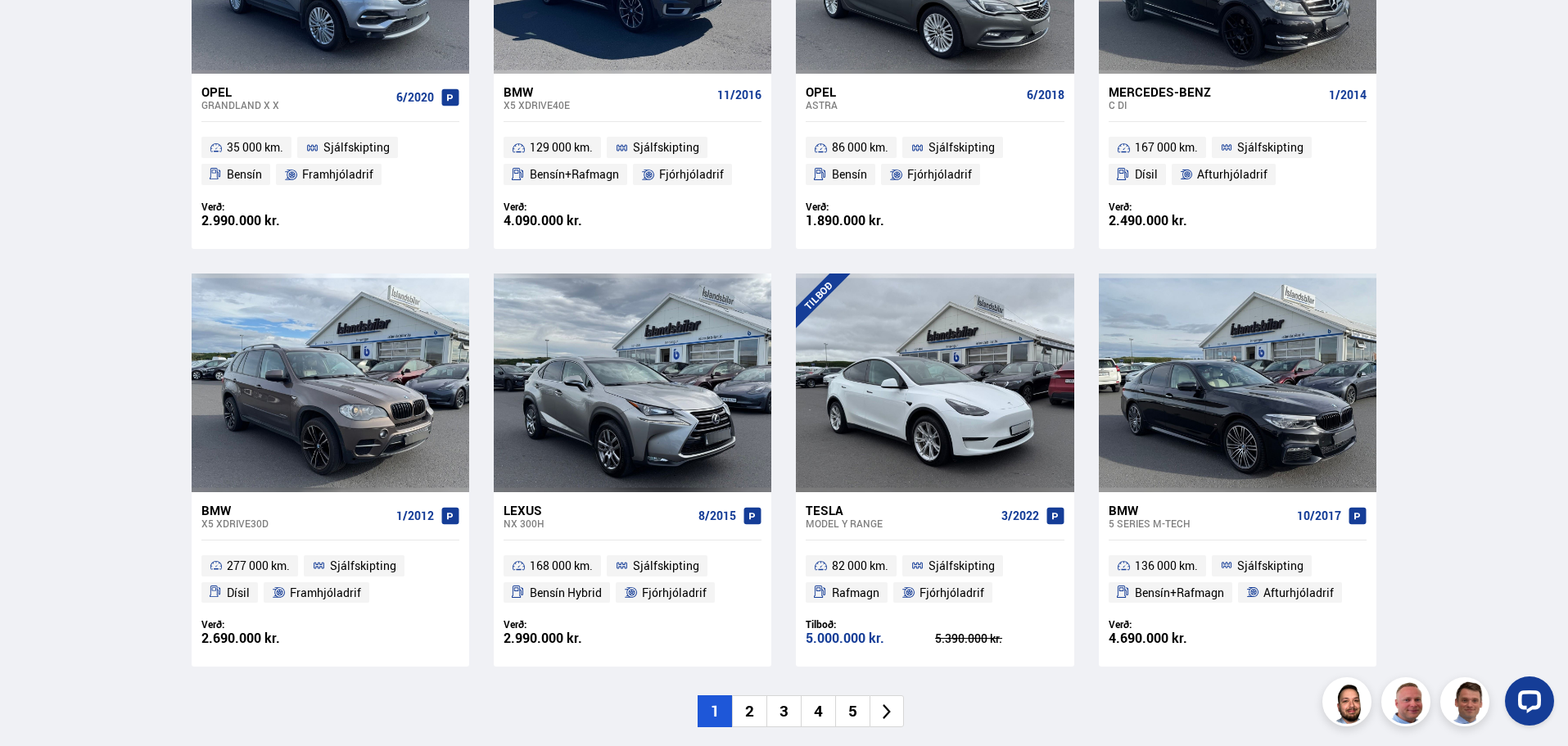
scroll to position [2212, 0]
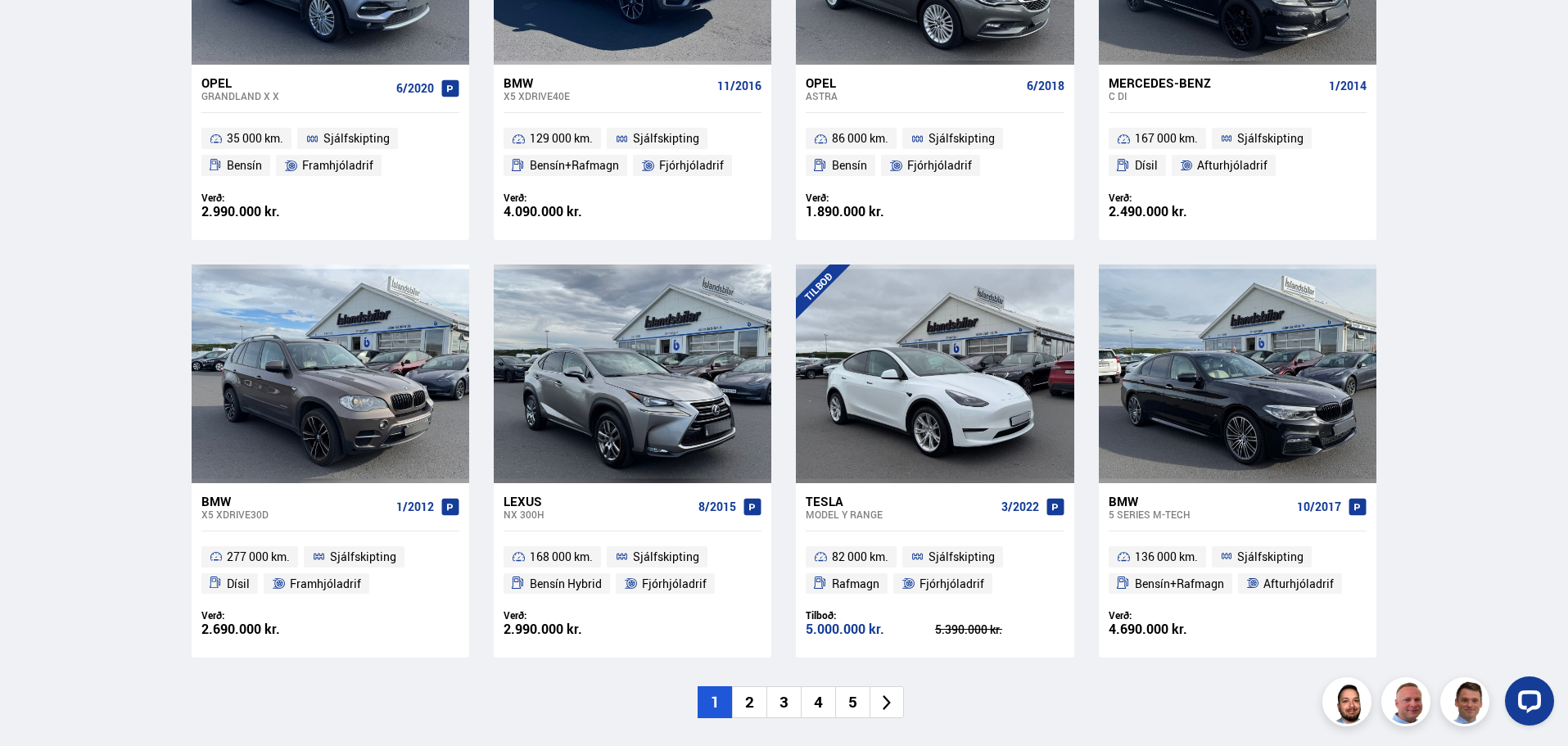
click at [753, 700] on li "2" at bounding box center [749, 702] width 34 height 32
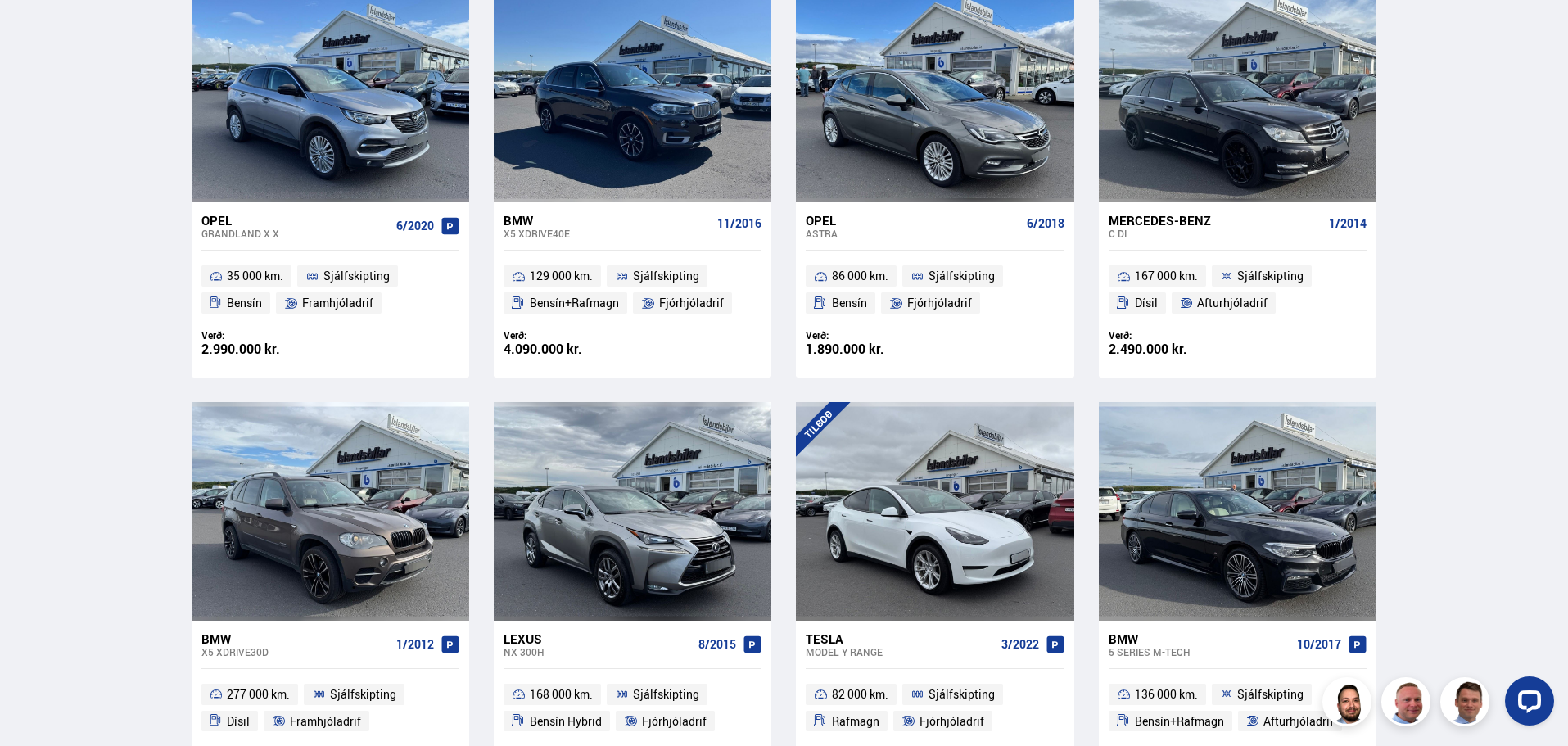
scroll to position [91, 0]
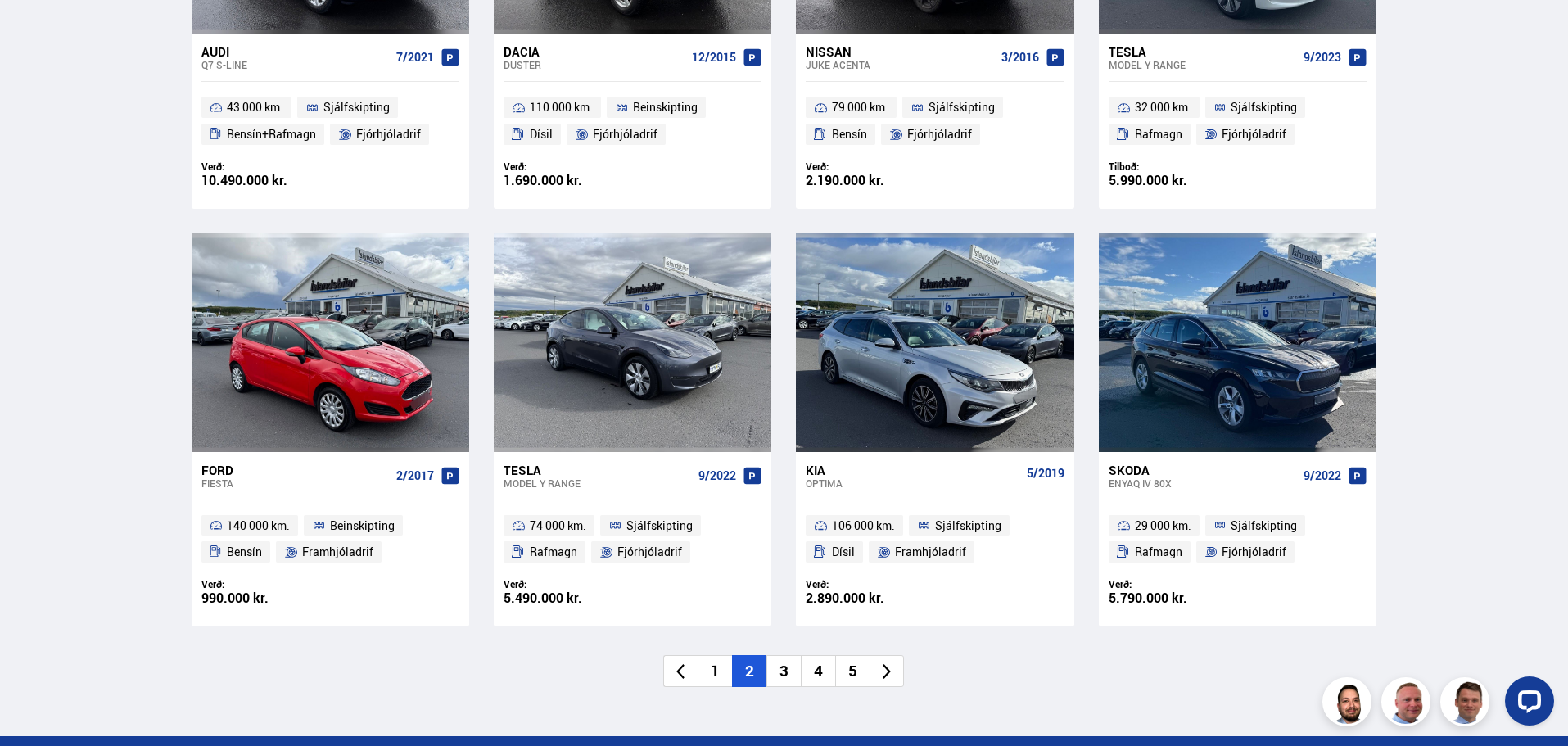
scroll to position [2294, 0]
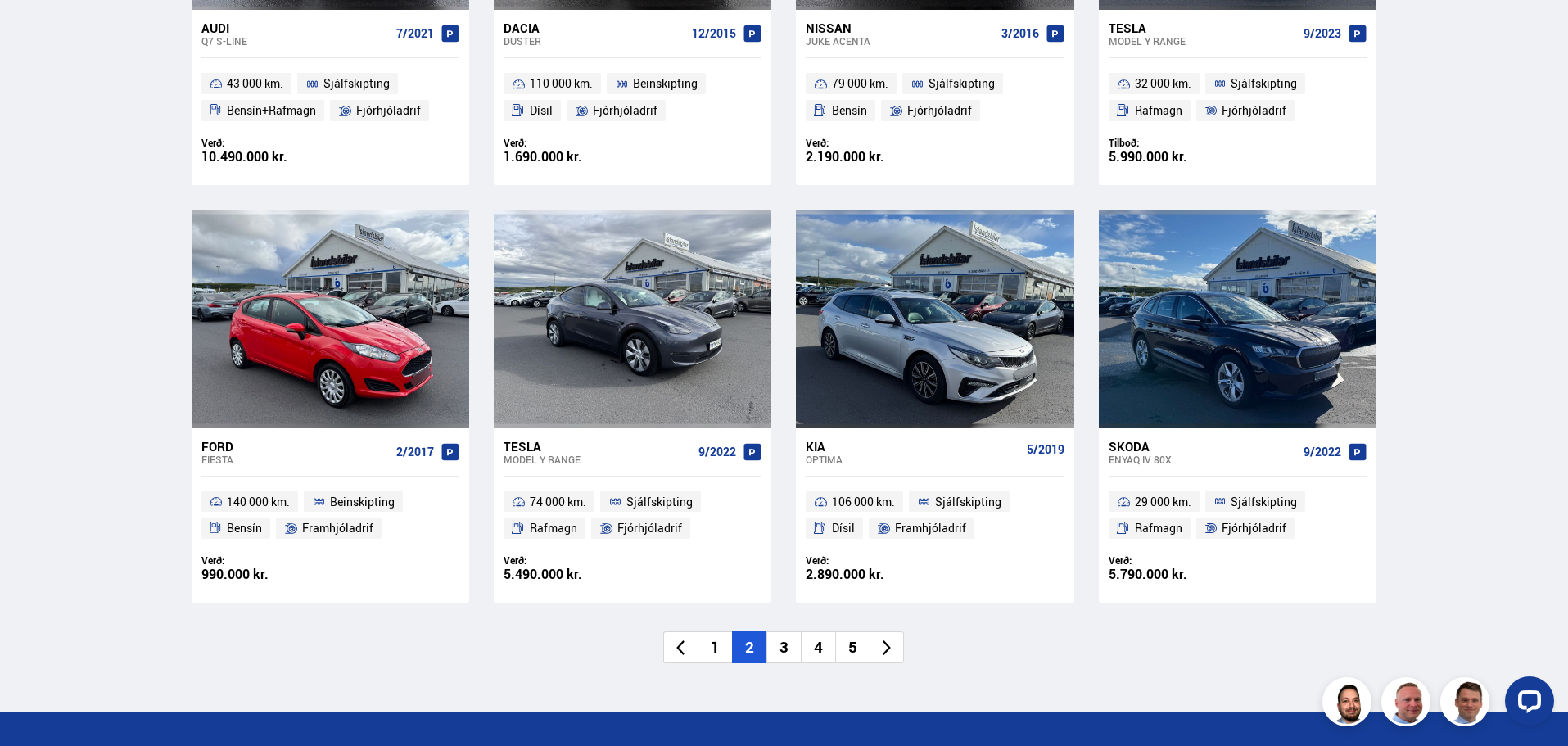
click at [785, 632] on li "3" at bounding box center [784, 647] width 34 height 32
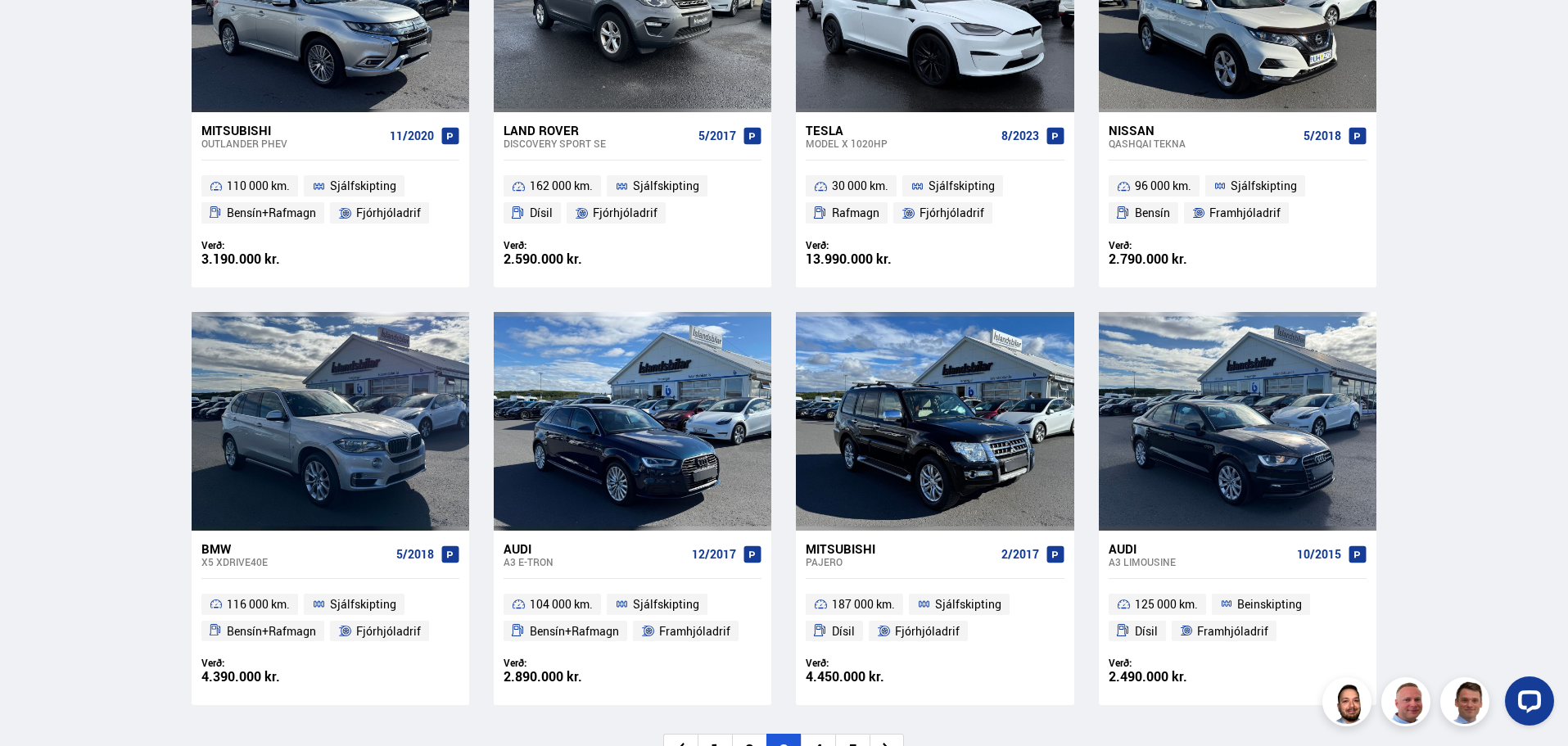
scroll to position [2212, 0]
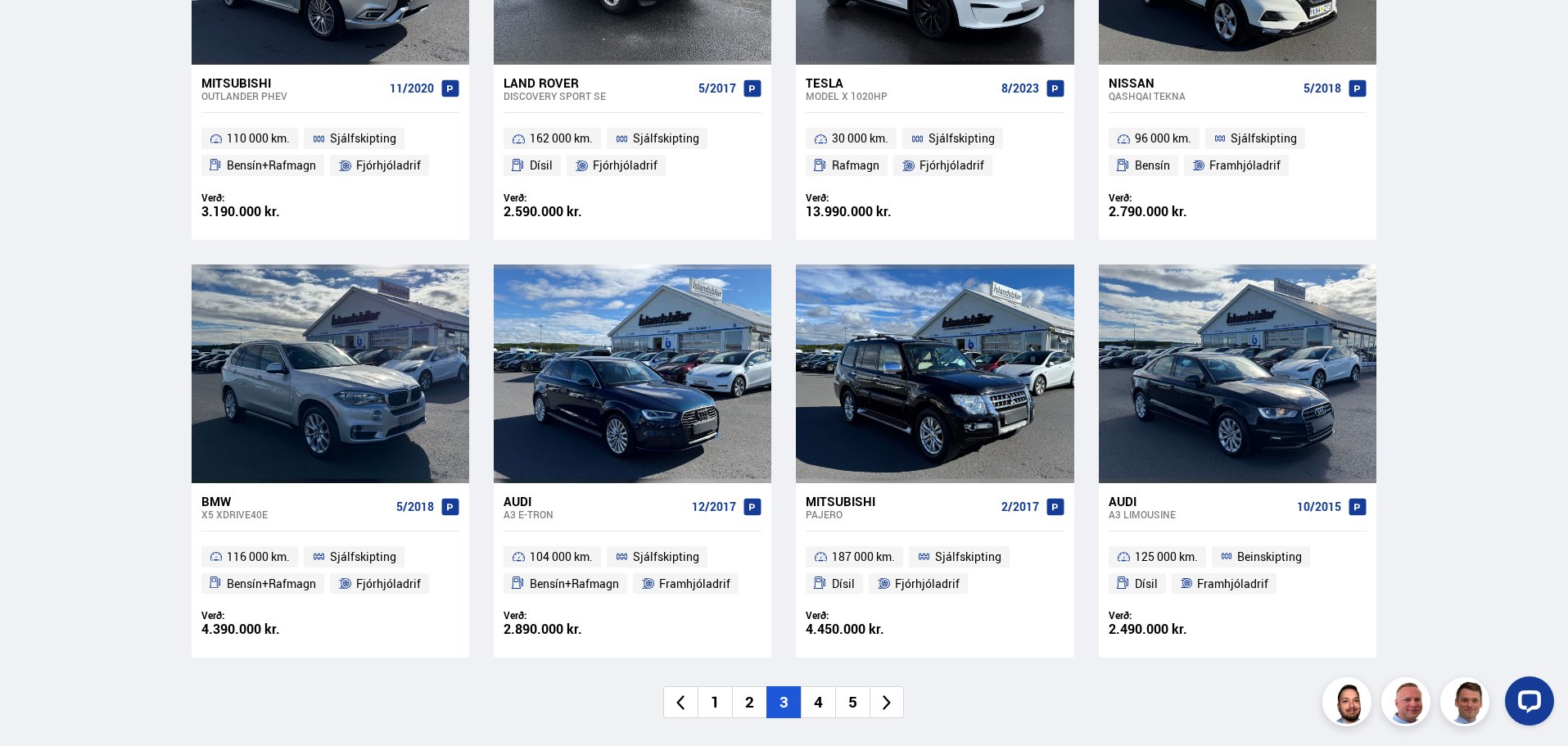
click at [746, 703] on li "2" at bounding box center [749, 702] width 34 height 32
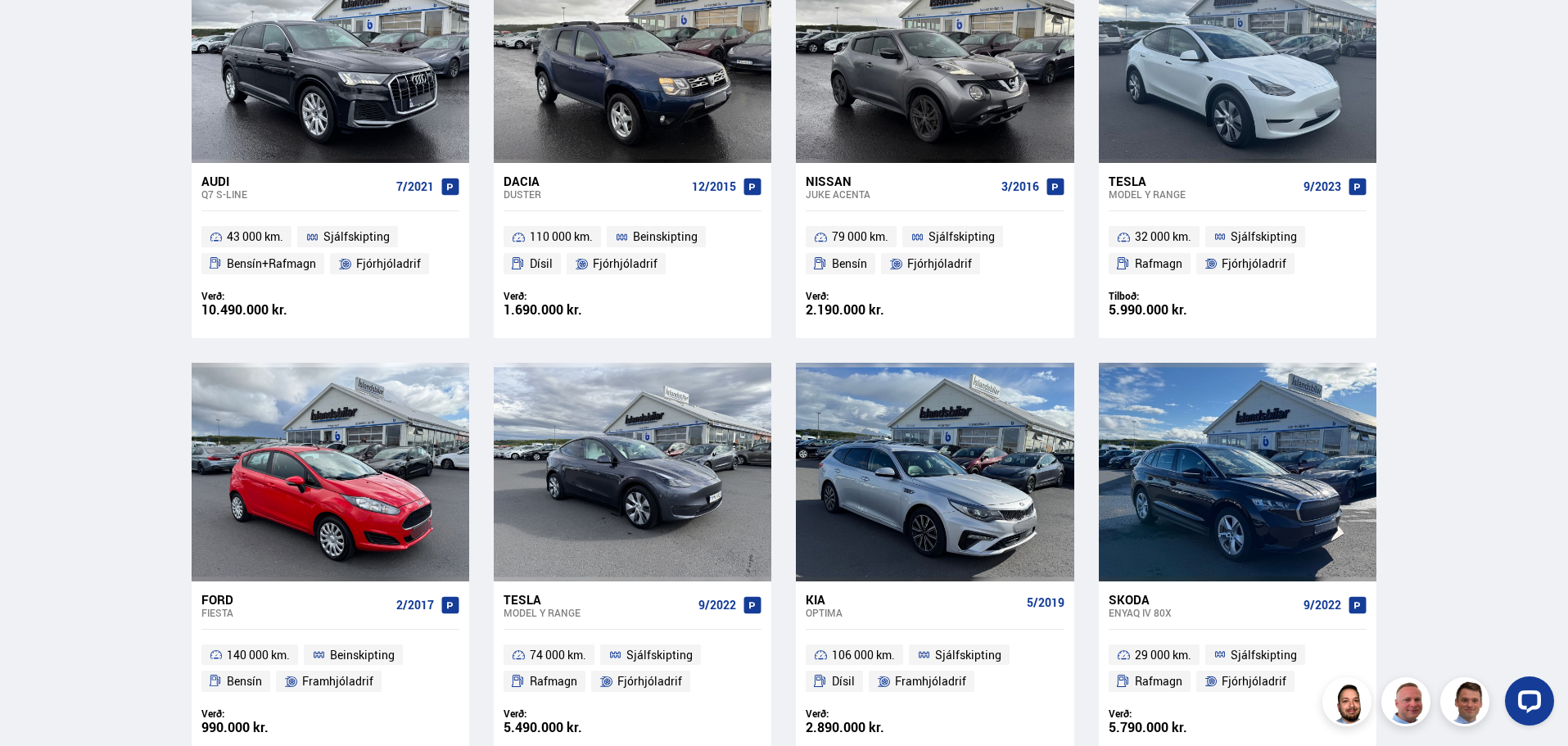
scroll to position [2191, 0]
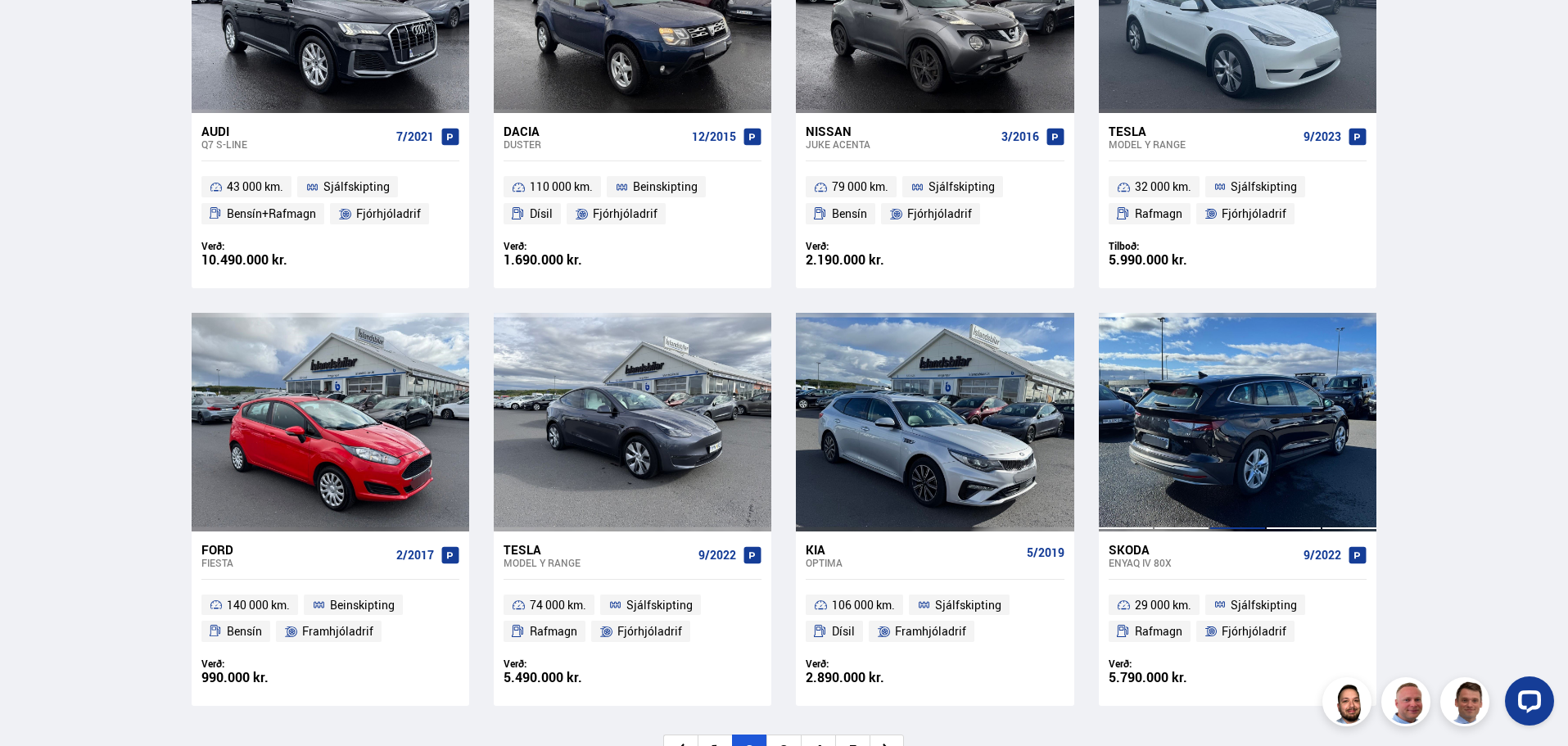
click at [1214, 396] on div at bounding box center [1237, 422] width 56 height 218
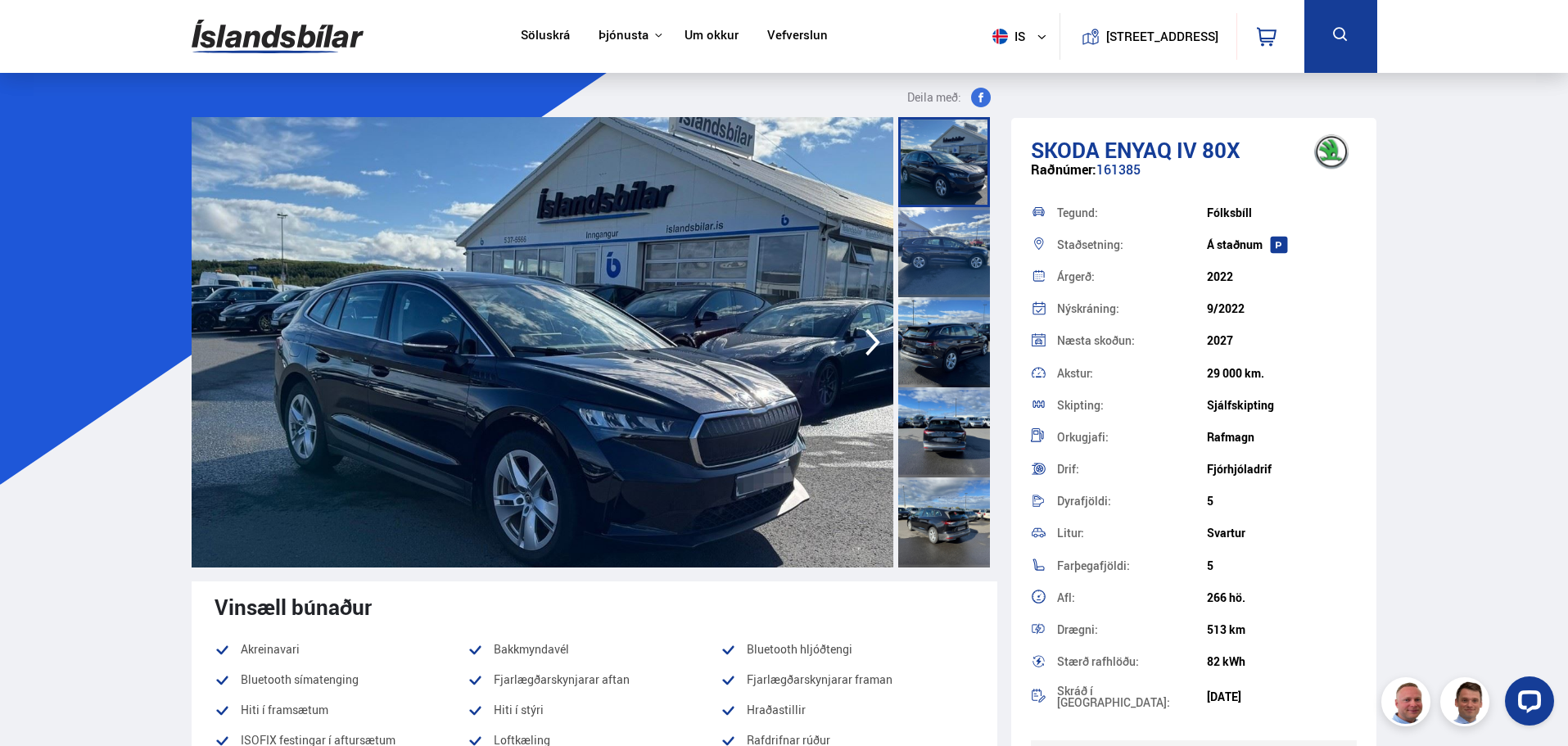
click at [873, 341] on icon "button" at bounding box center [872, 342] width 33 height 39
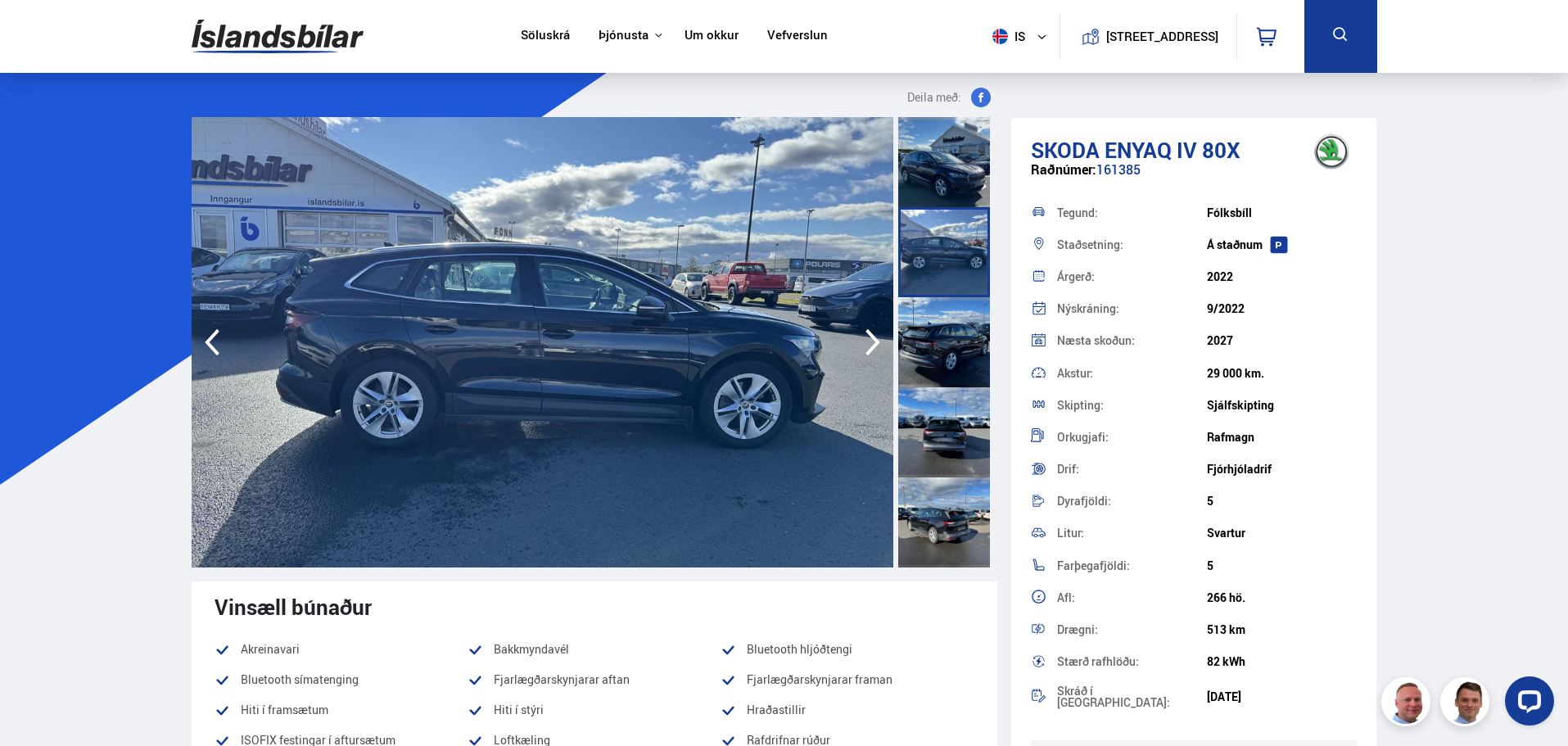
click at [873, 341] on icon "button" at bounding box center [872, 342] width 33 height 39
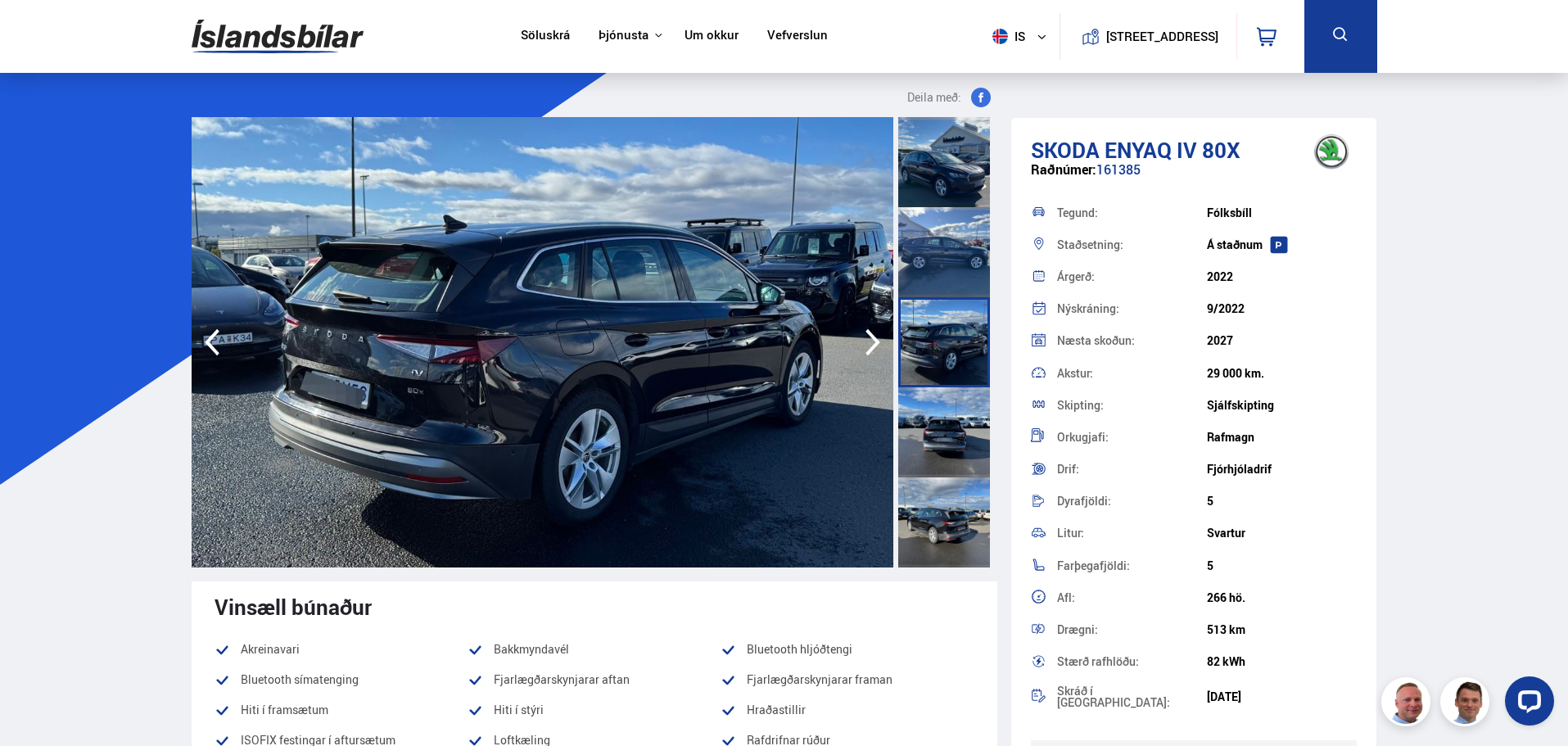
click at [873, 341] on icon "button" at bounding box center [872, 342] width 33 height 39
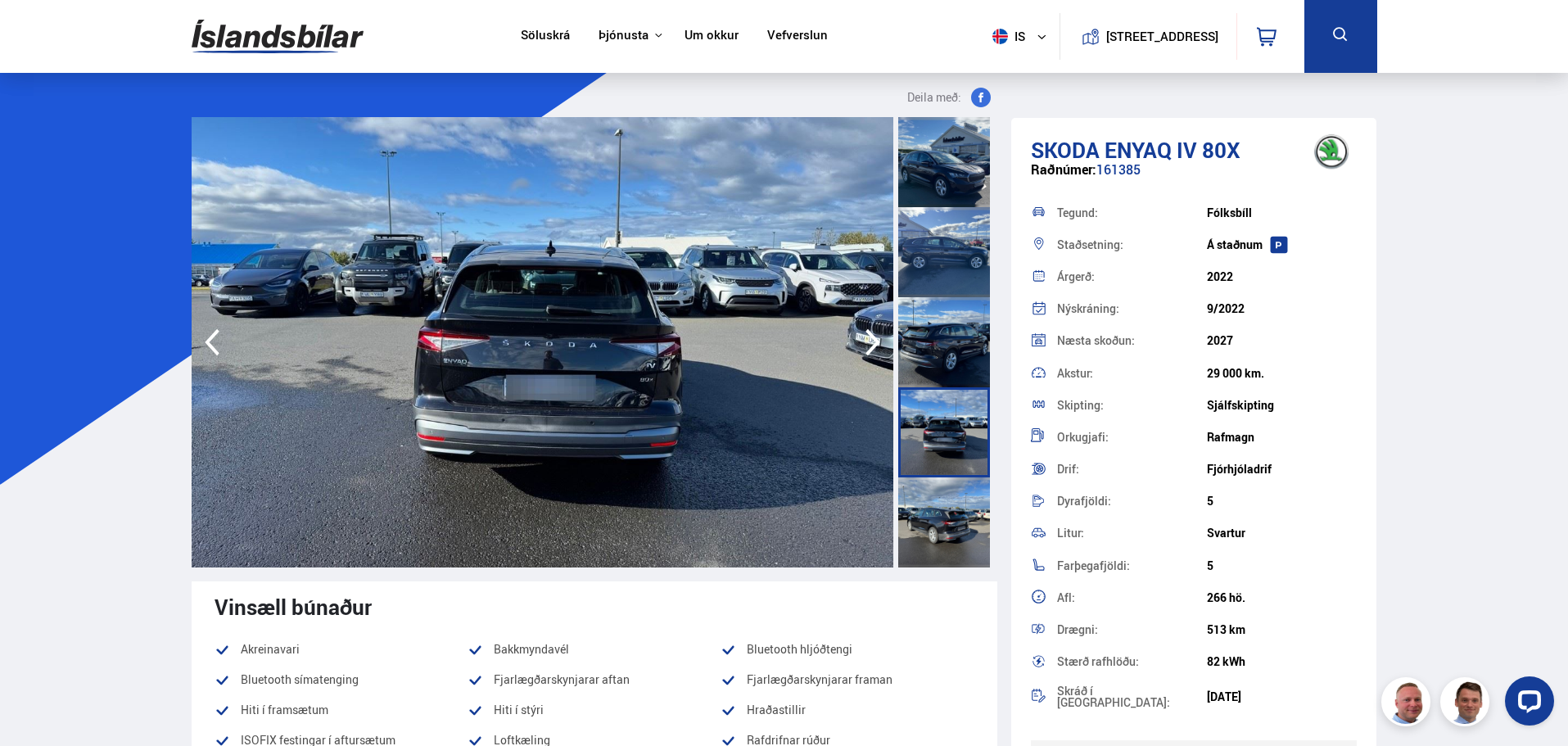
click at [873, 341] on icon "button" at bounding box center [872, 342] width 33 height 39
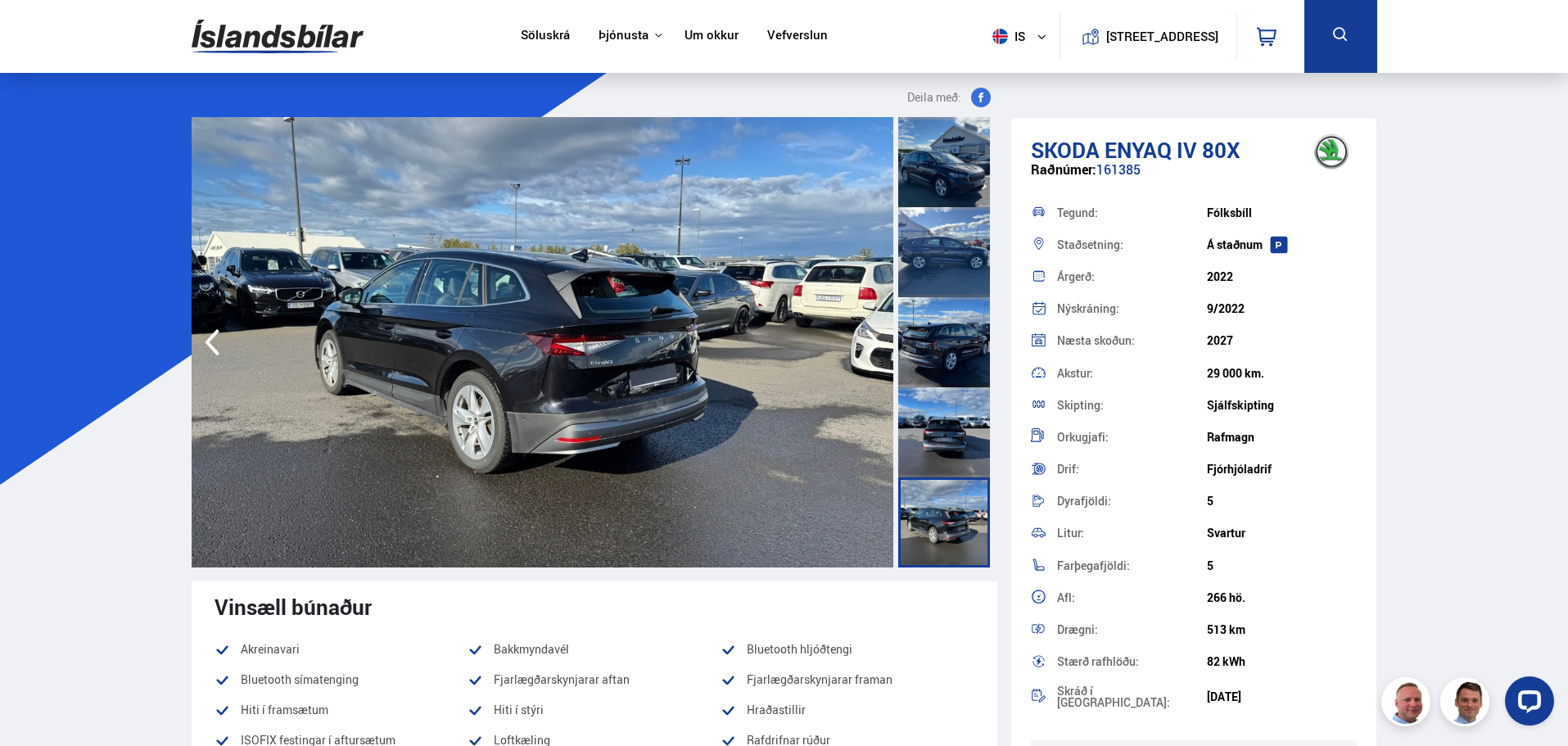
click at [873, 341] on icon "button" at bounding box center [872, 342] width 33 height 39
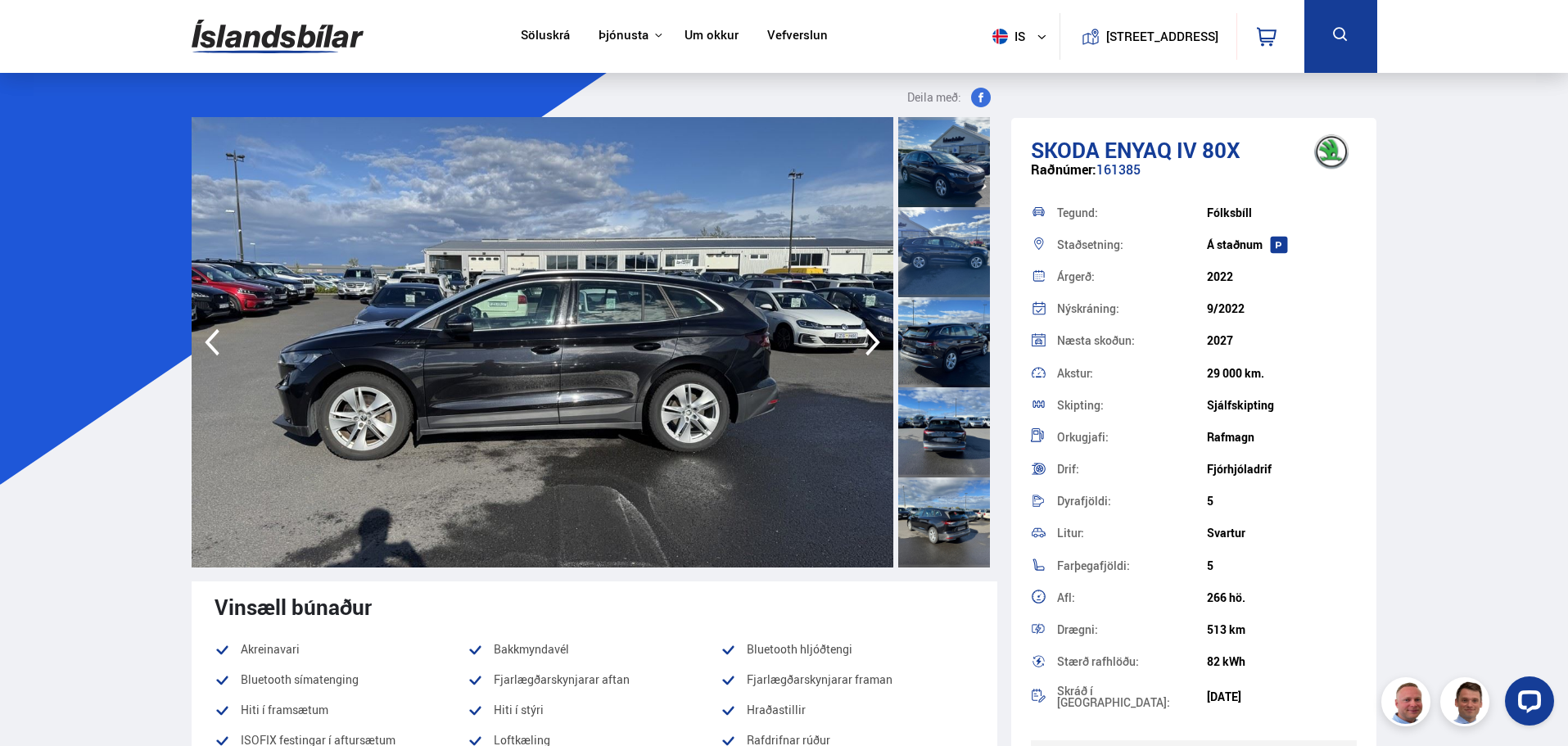
click at [873, 341] on icon "button" at bounding box center [872, 342] width 33 height 39
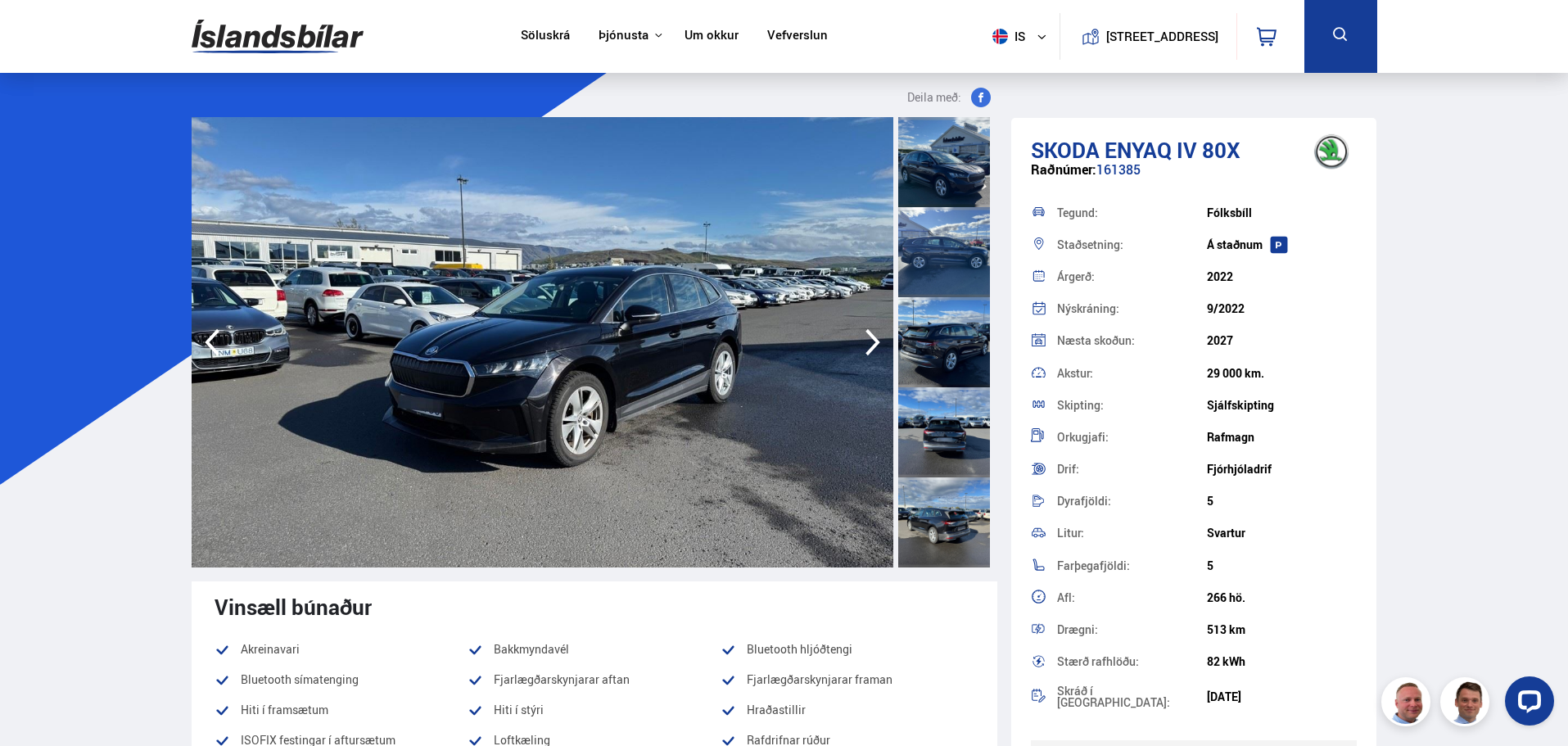
click at [873, 341] on icon "button" at bounding box center [872, 342] width 33 height 39
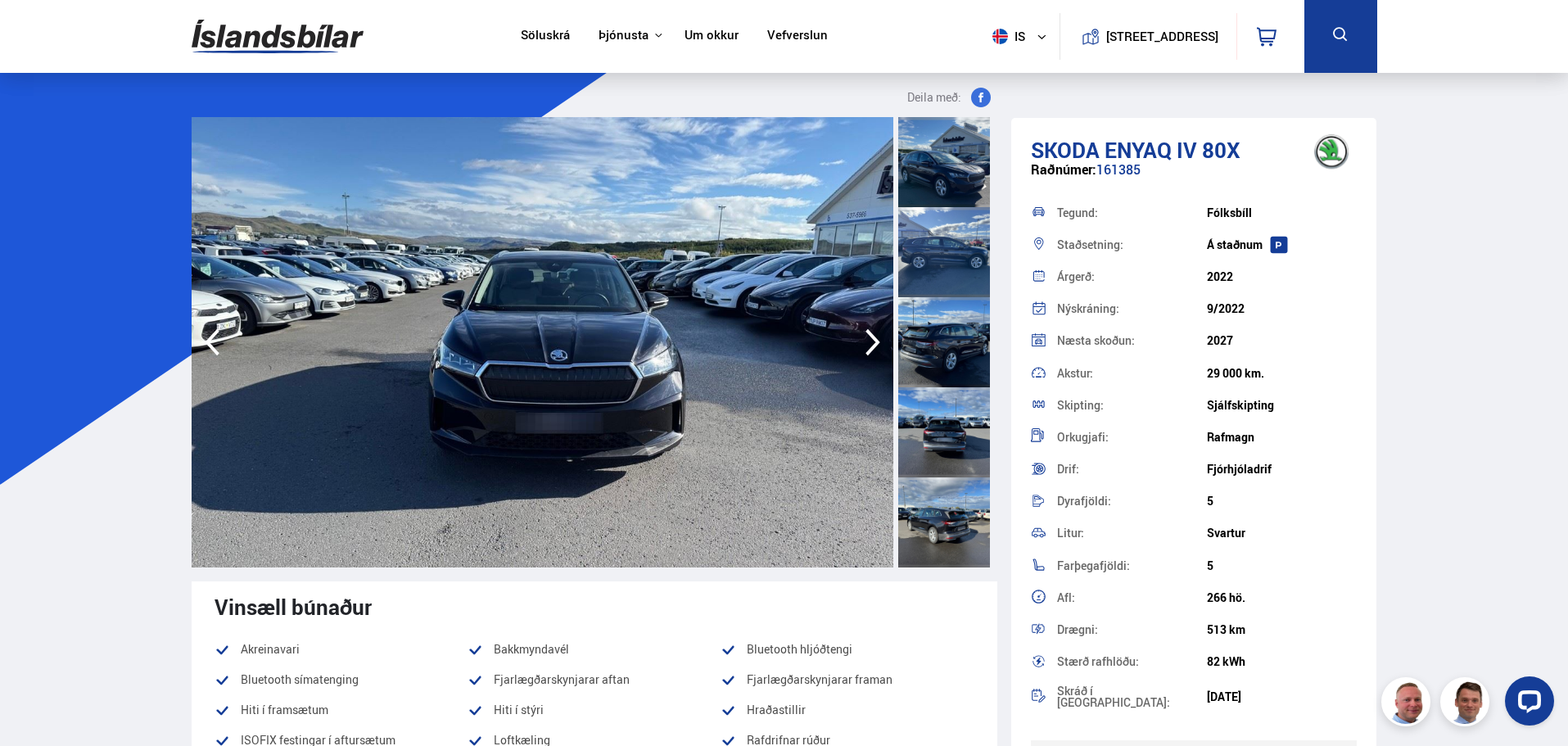
click at [873, 341] on icon "button" at bounding box center [872, 342] width 33 height 39
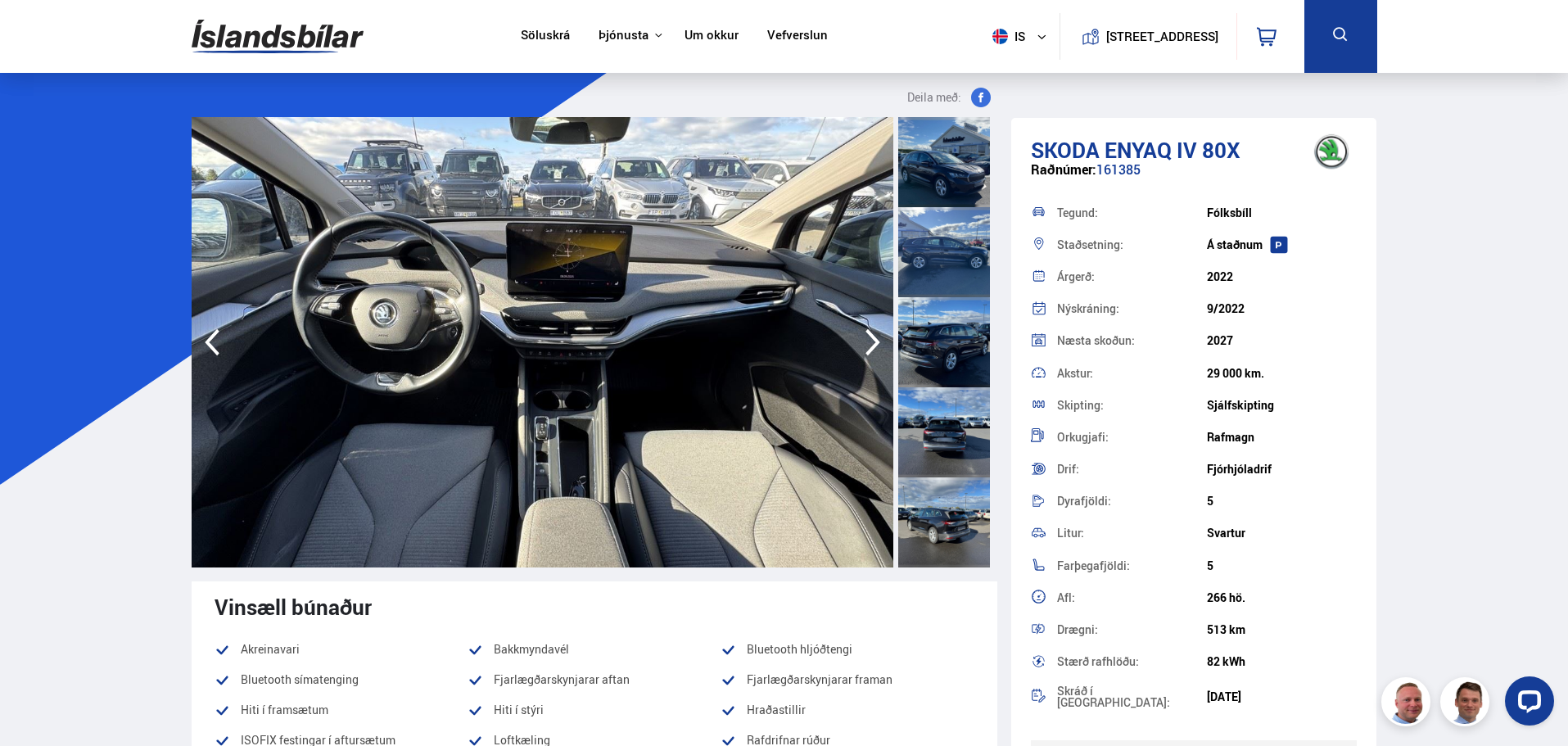
click at [873, 341] on icon "button" at bounding box center [872, 342] width 33 height 39
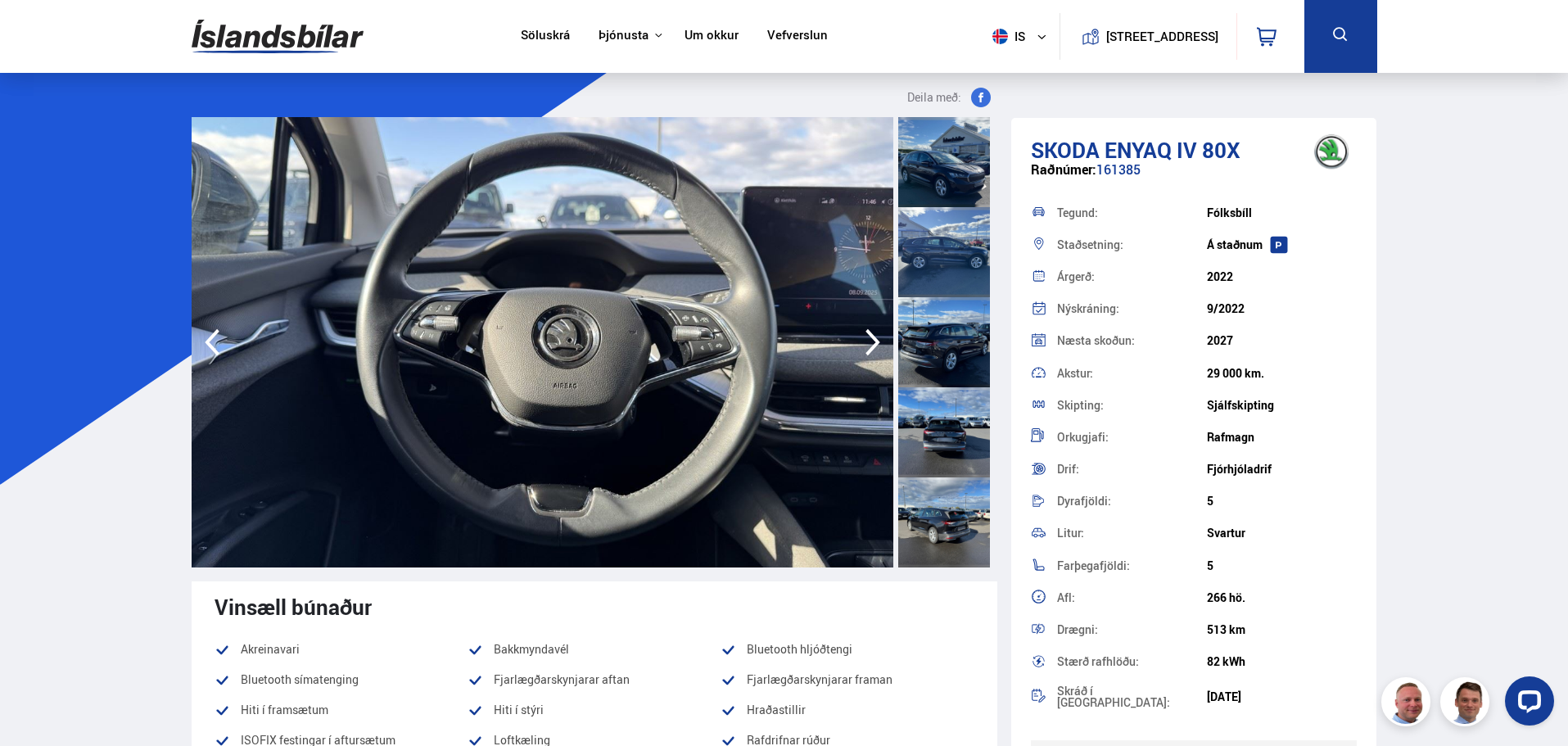
drag, startPoint x: 211, startPoint y: 345, endPoint x: 221, endPoint y: 345, distance: 10.0
click at [213, 345] on icon "button" at bounding box center [212, 342] width 33 height 39
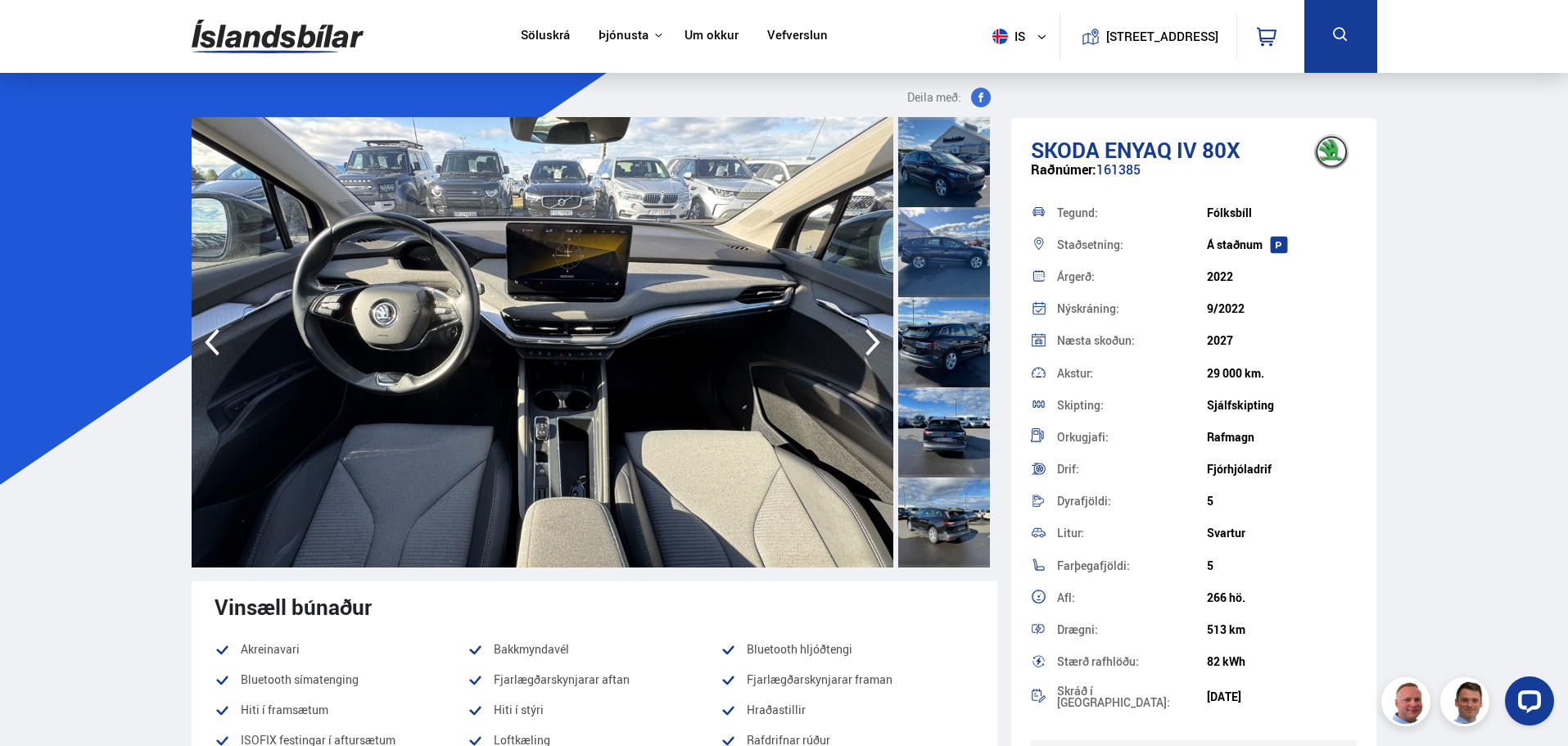
click at [877, 340] on icon "button" at bounding box center [872, 343] width 14 height 27
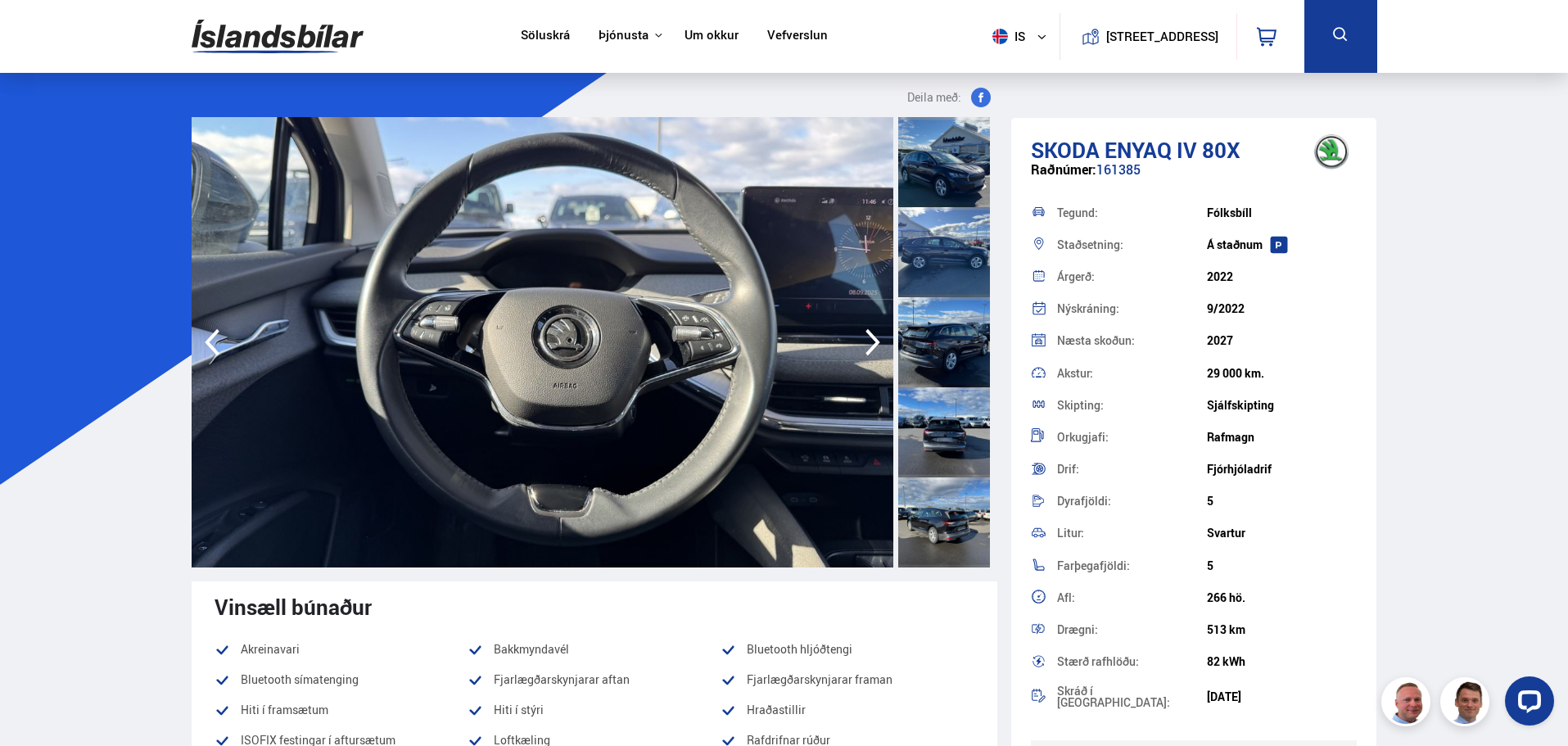
click at [877, 340] on icon "button" at bounding box center [872, 343] width 14 height 27
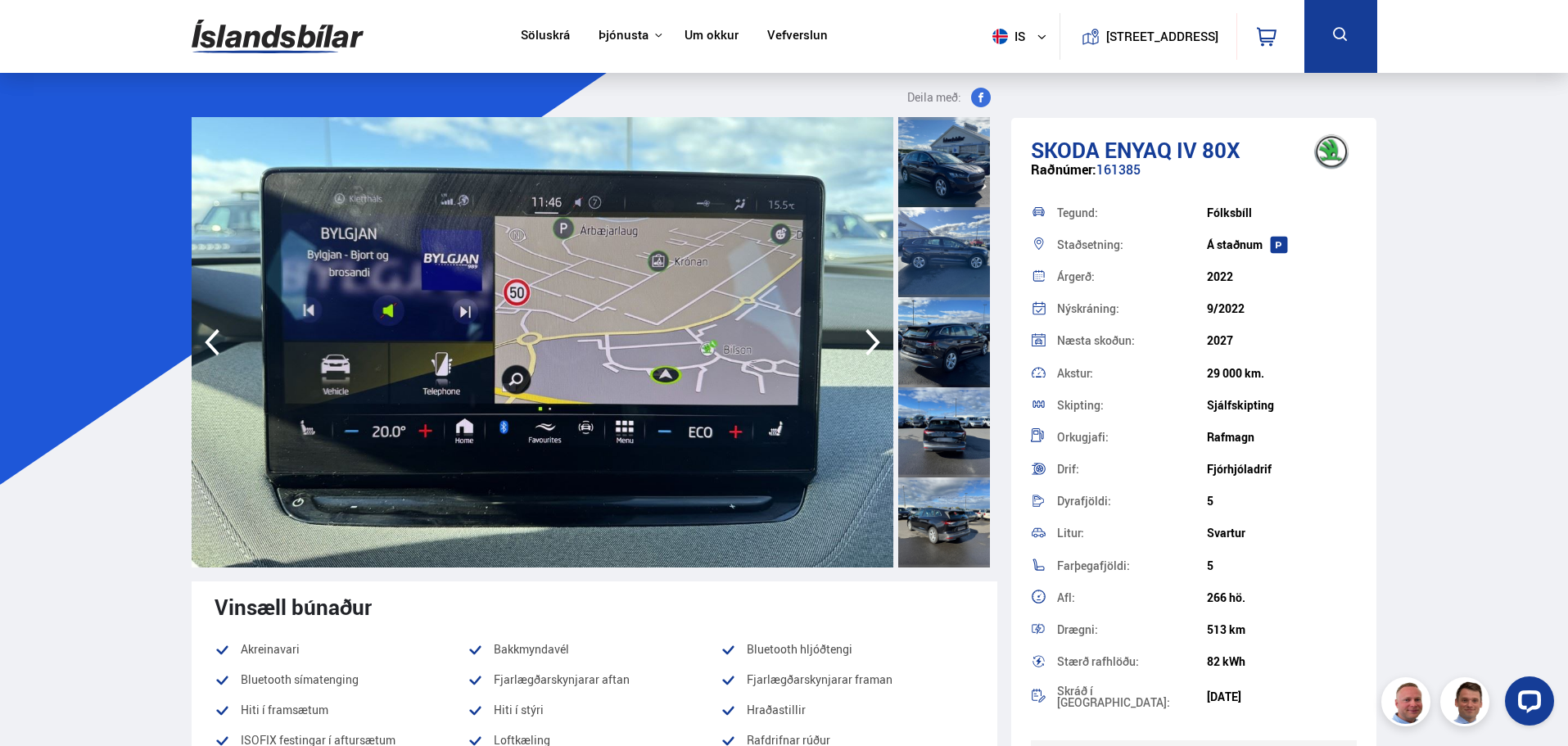
click at [868, 330] on icon "button" at bounding box center [872, 342] width 33 height 39
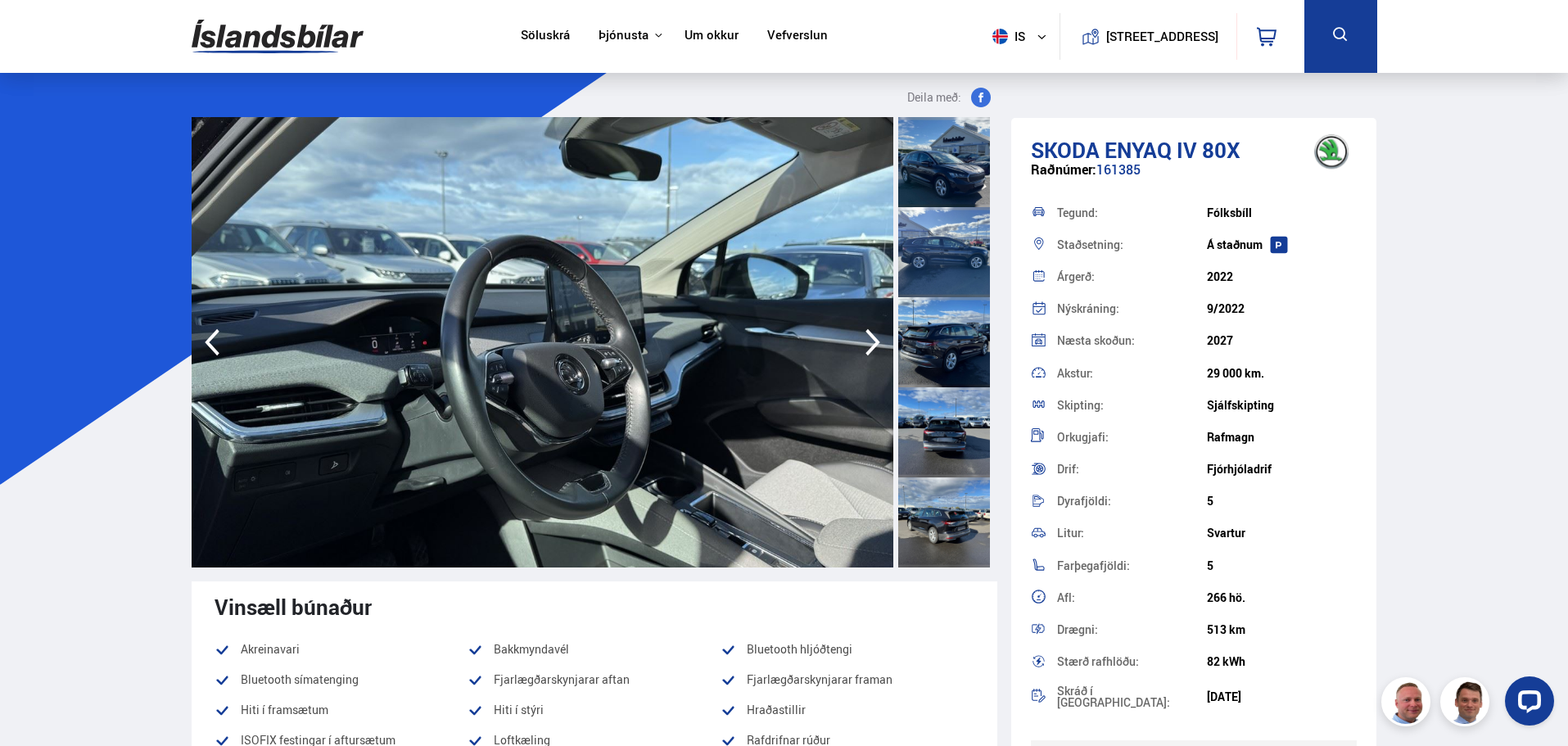
click at [869, 334] on icon "button" at bounding box center [872, 343] width 14 height 27
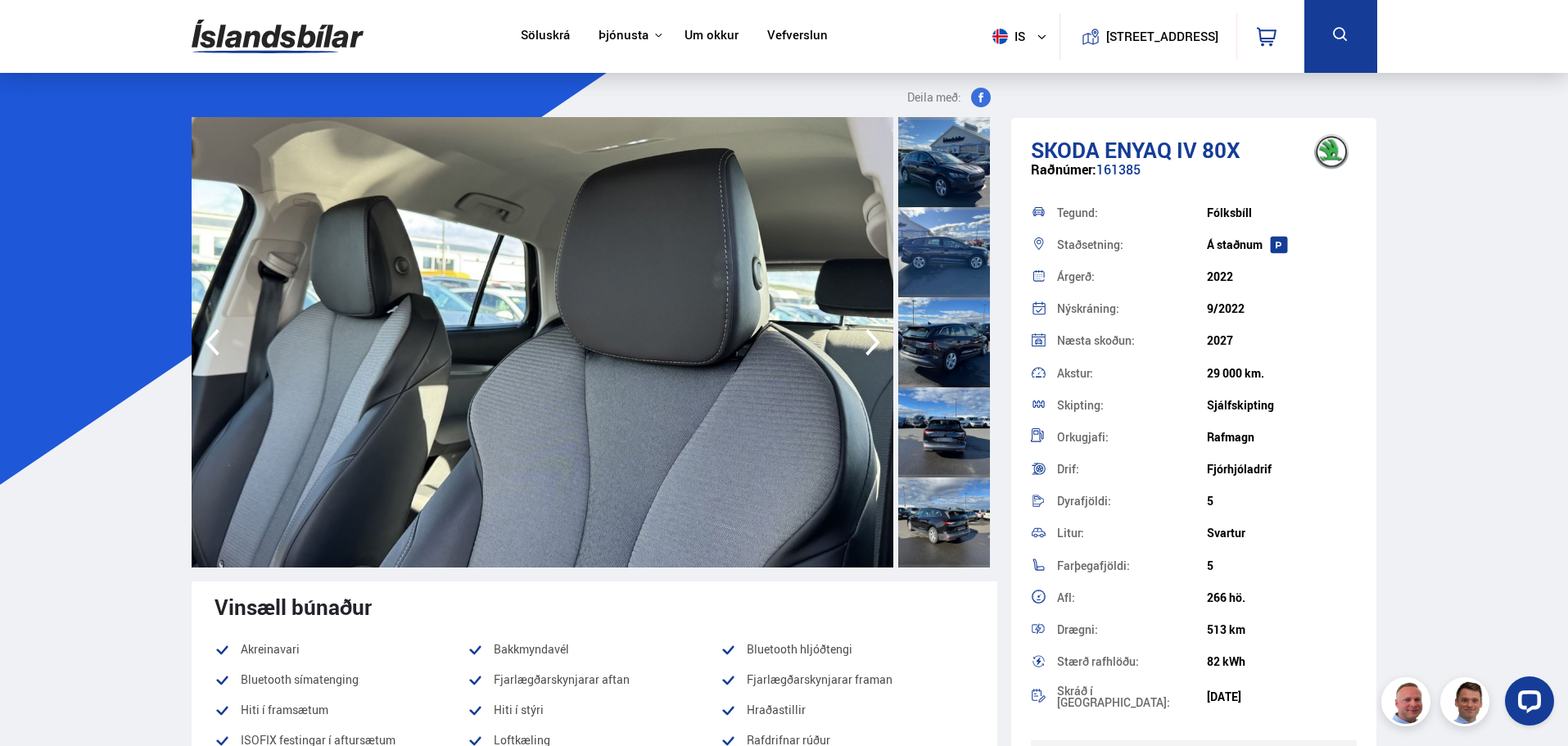
click at [869, 334] on icon "button" at bounding box center [872, 343] width 14 height 27
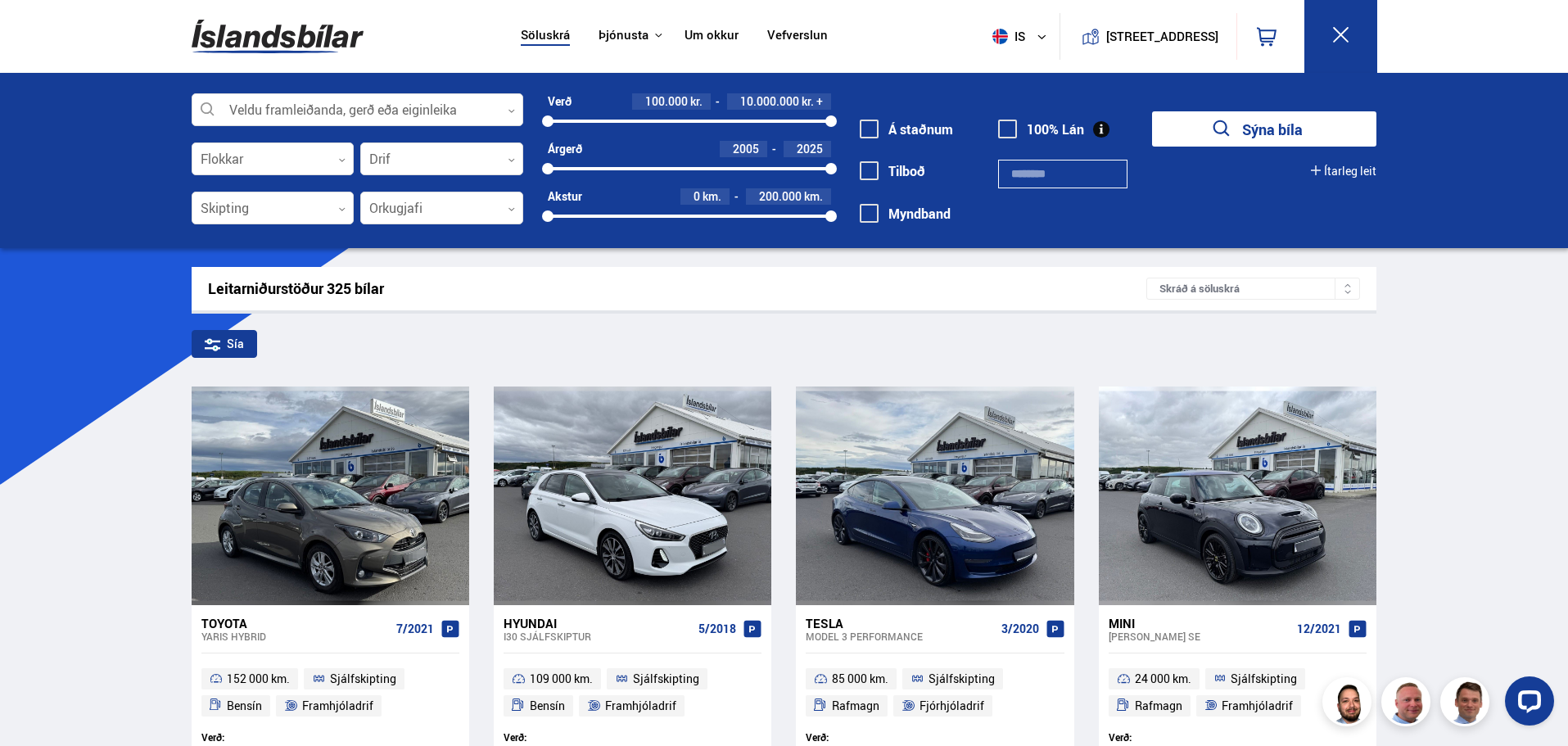
scroll to position [2366, 0]
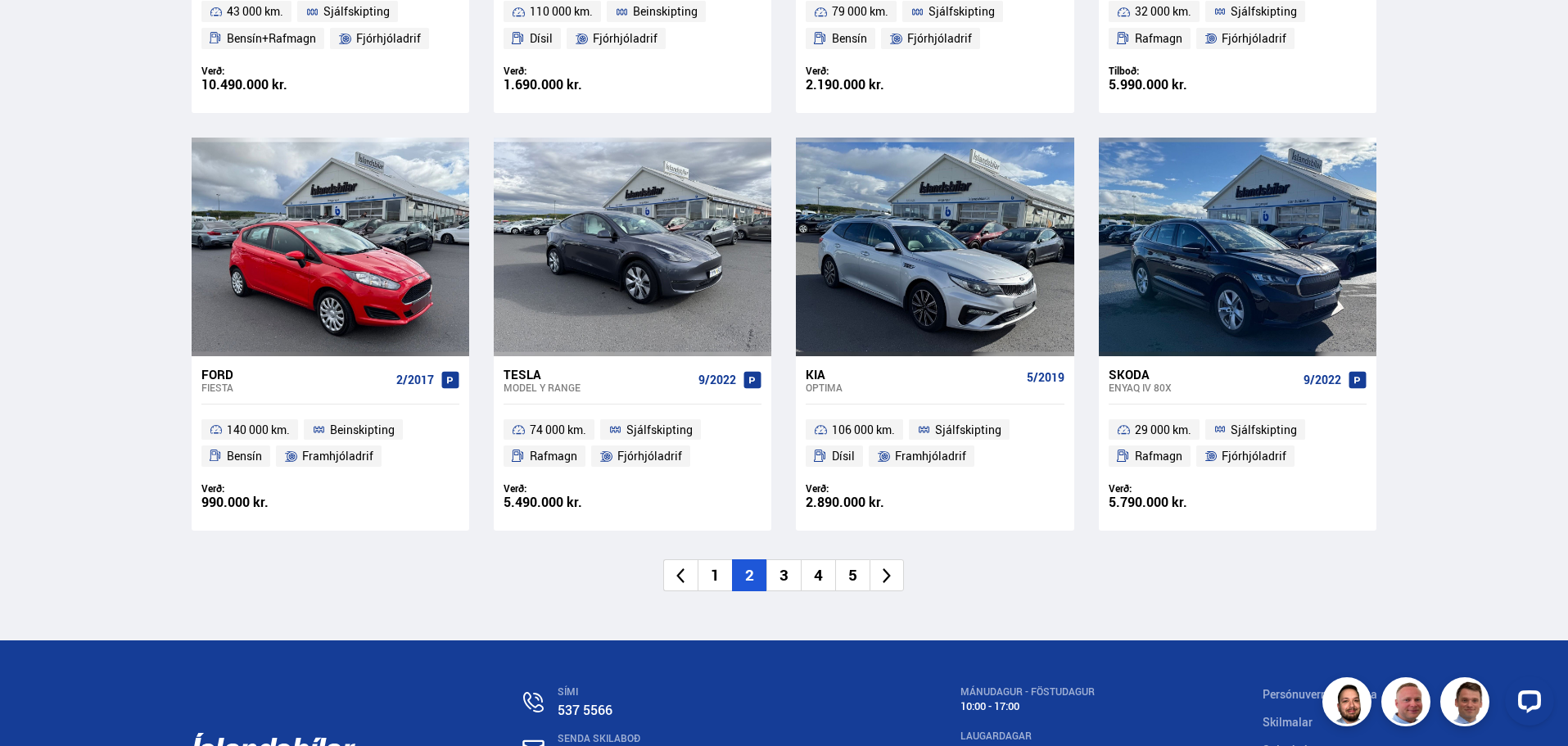
click at [822, 560] on li "4" at bounding box center [818, 575] width 34 height 32
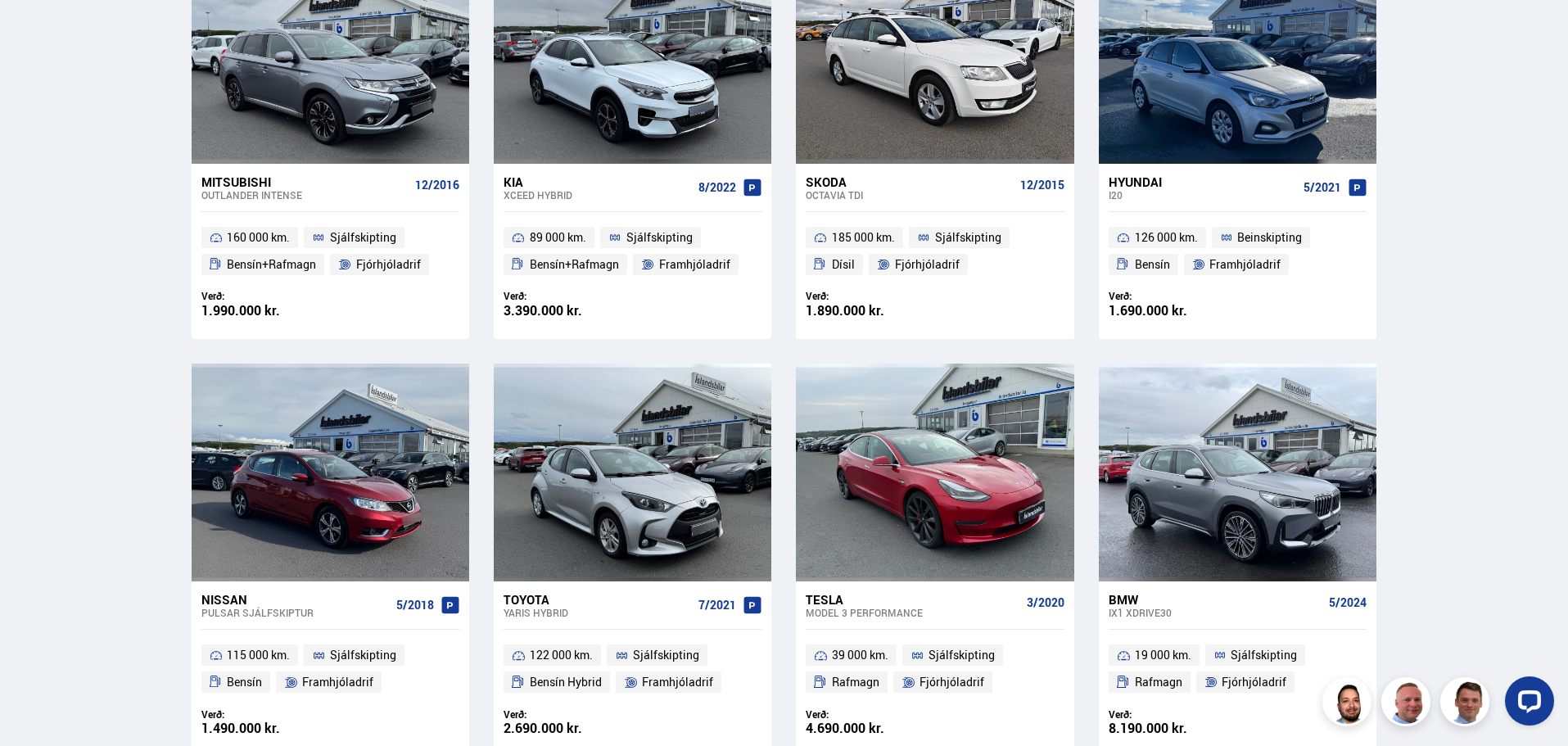
scroll to position [910, 0]
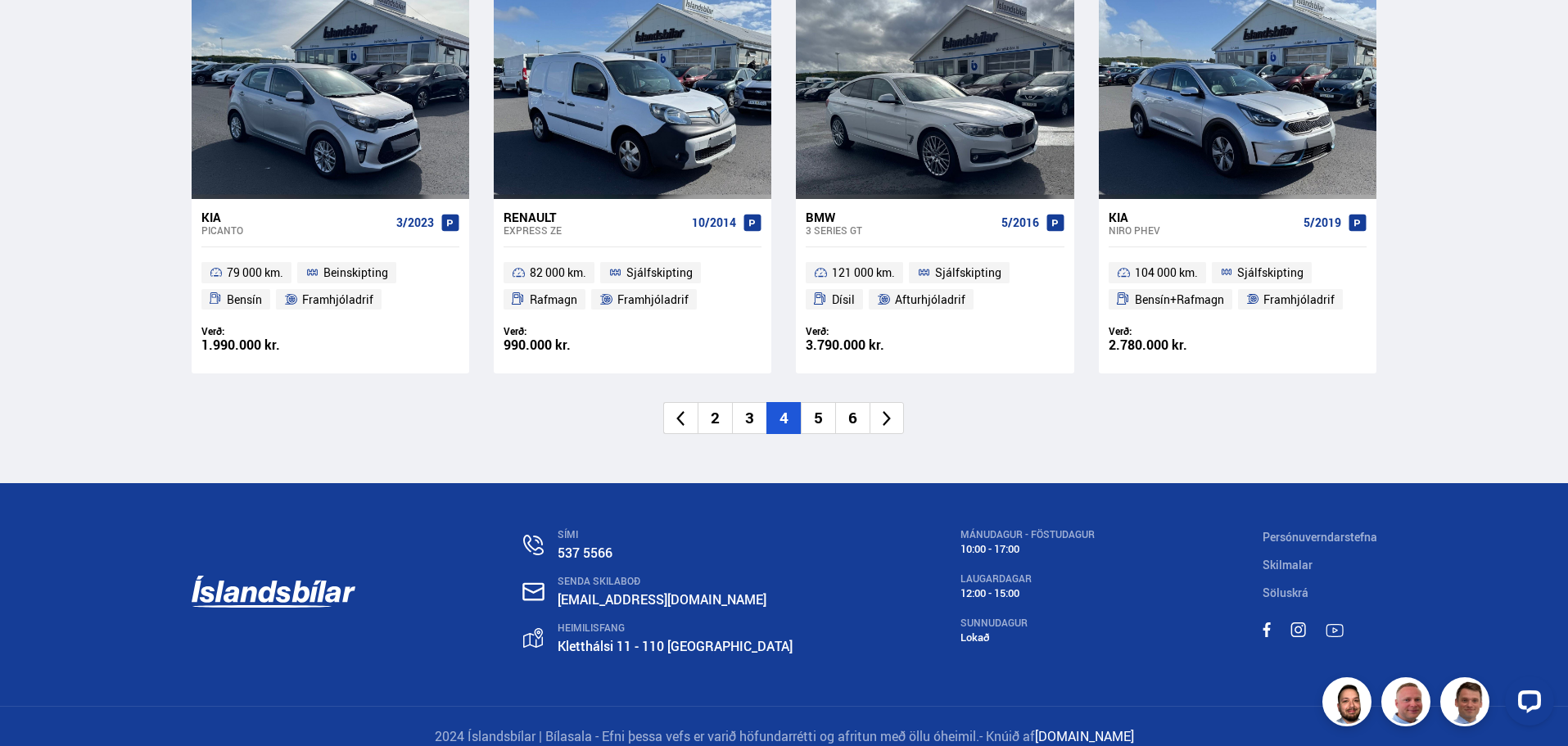
scroll to position [2517, 0]
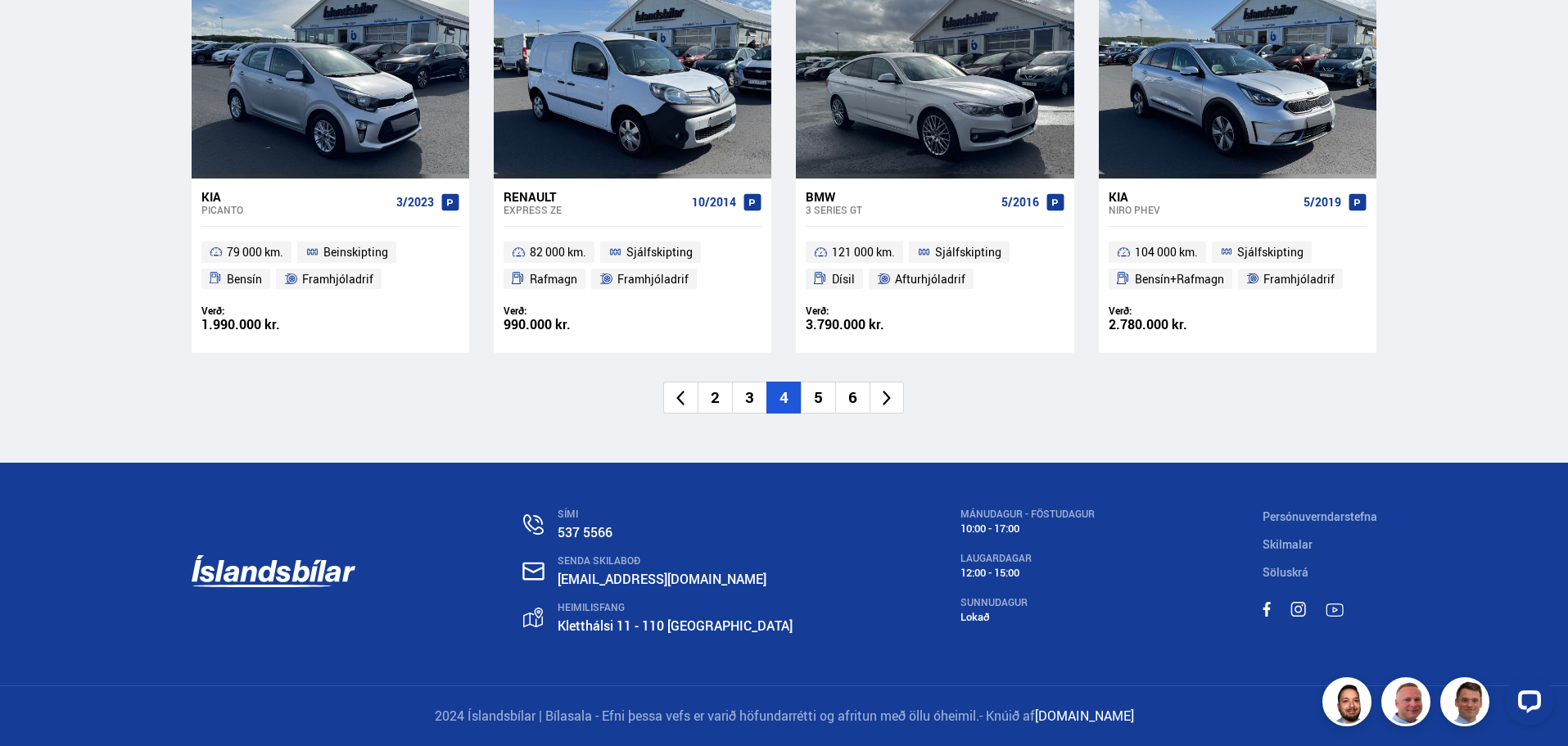
click at [858, 402] on li "6" at bounding box center [852, 397] width 34 height 32
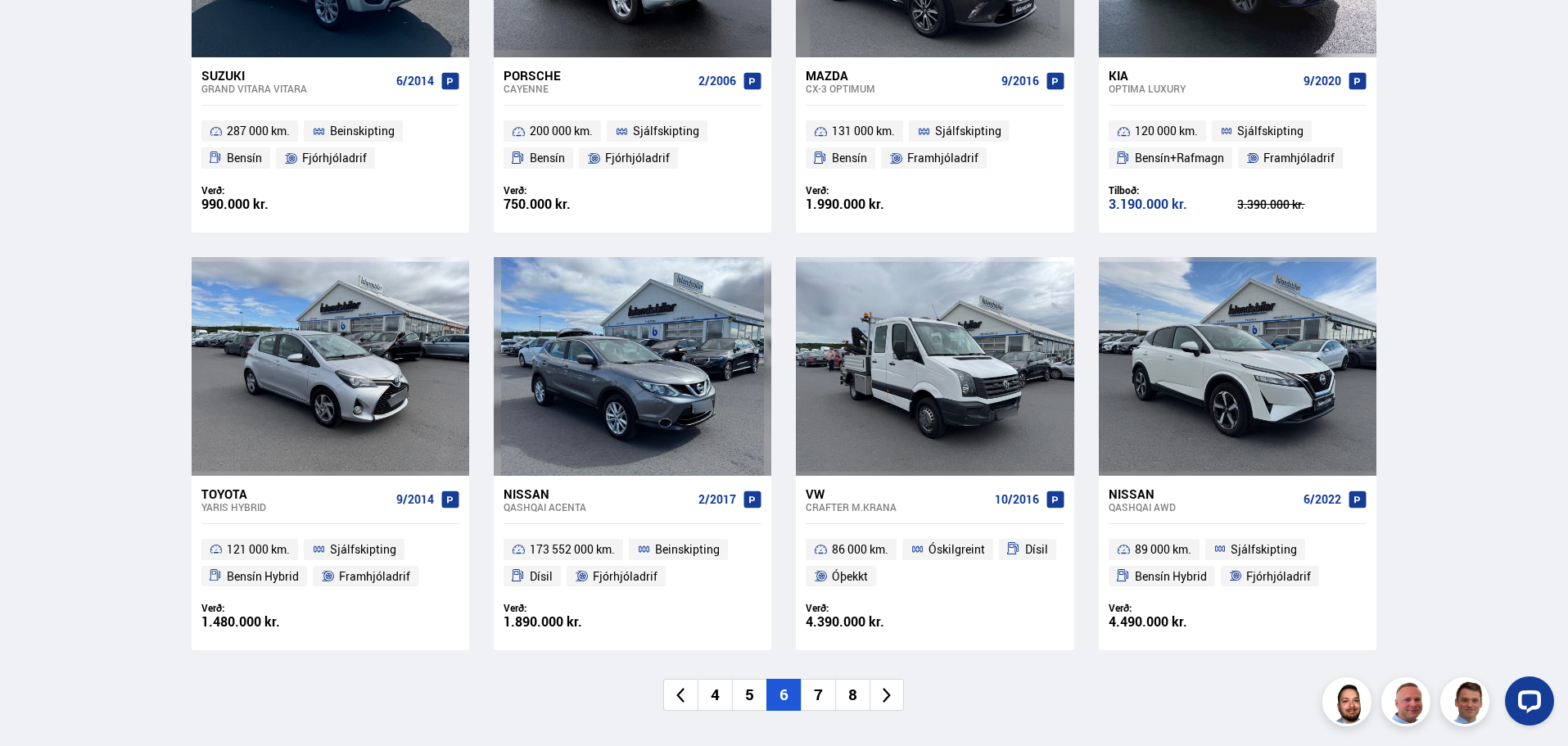
scroll to position [2294, 0]
